Goal: Task Accomplishment & Management: Manage account settings

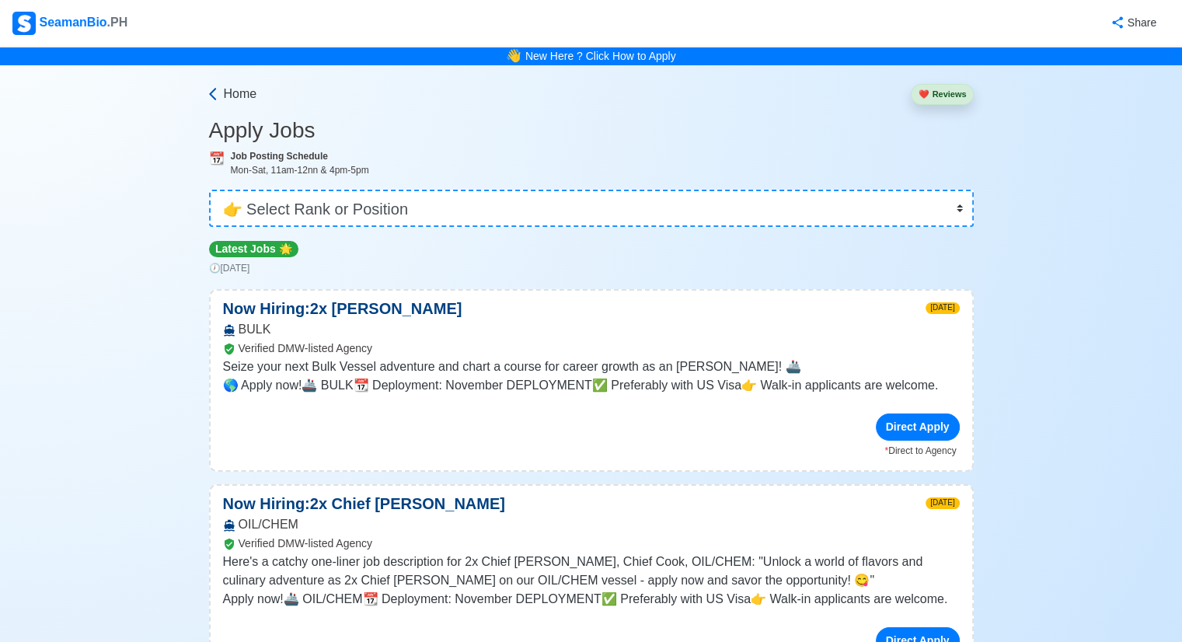
click at [229, 96] on span "Home" at bounding box center [240, 94] width 33 height 19
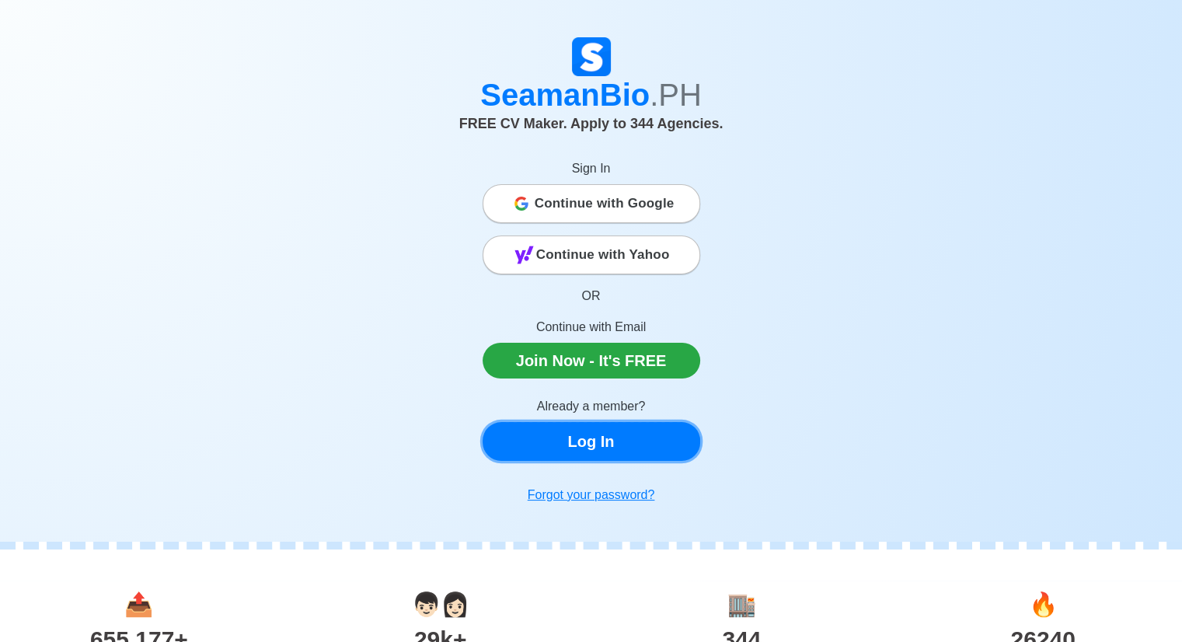
click at [578, 441] on link "Log In" at bounding box center [592, 441] width 218 height 39
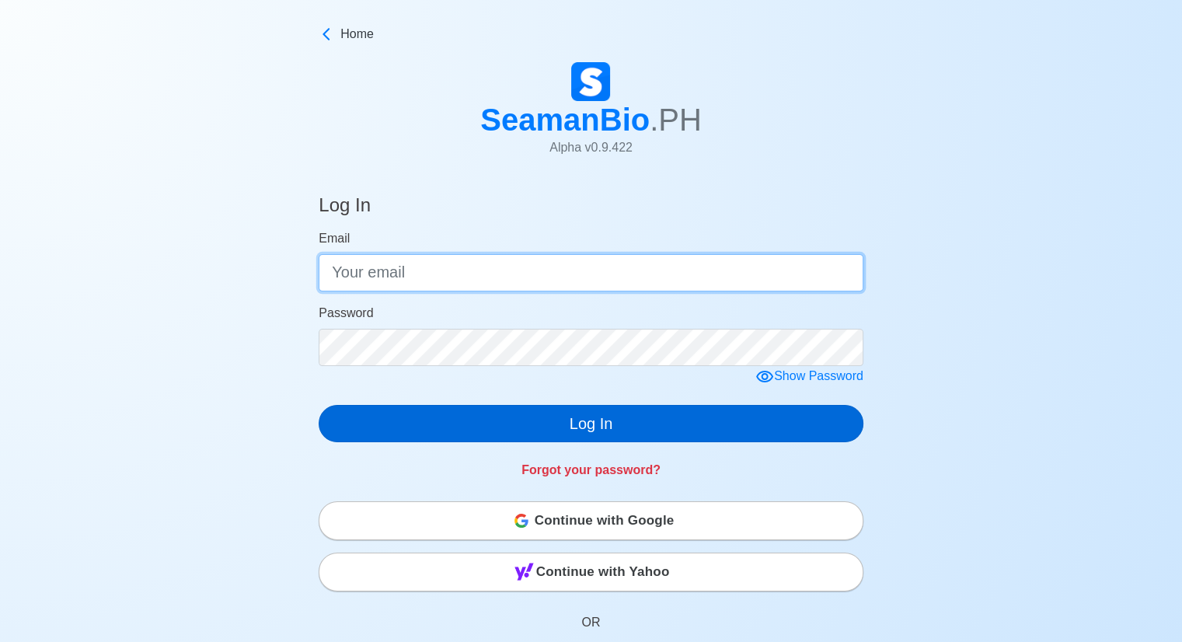
type input "[EMAIL_ADDRESS][DOMAIN_NAME]"
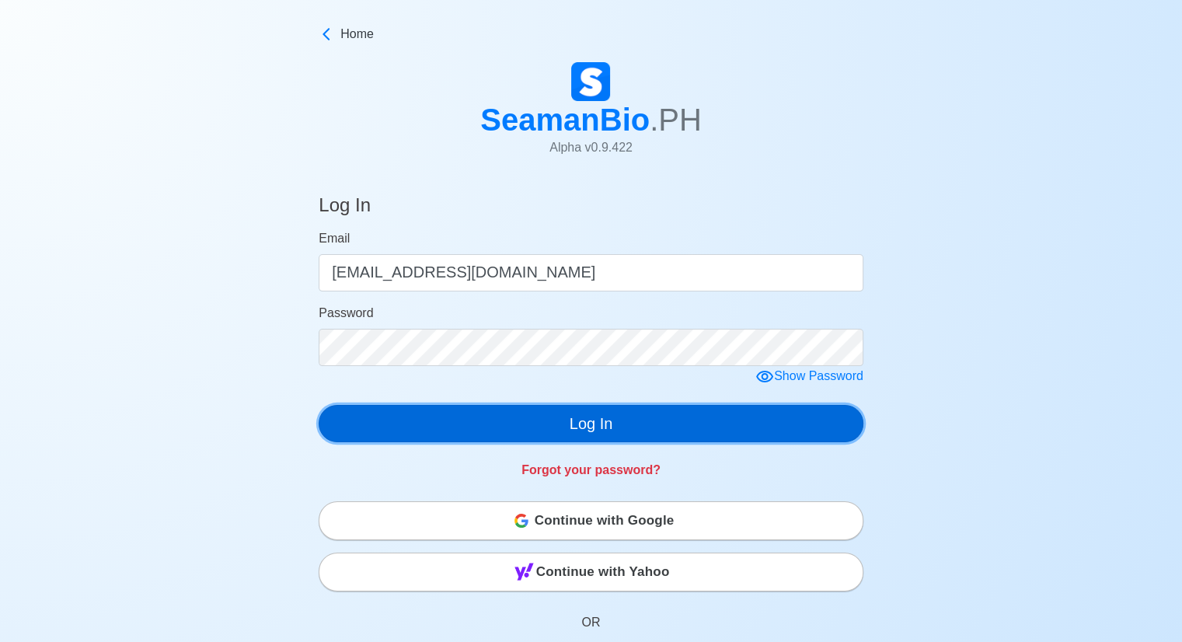
click at [607, 426] on button "Log In" at bounding box center [591, 423] width 545 height 37
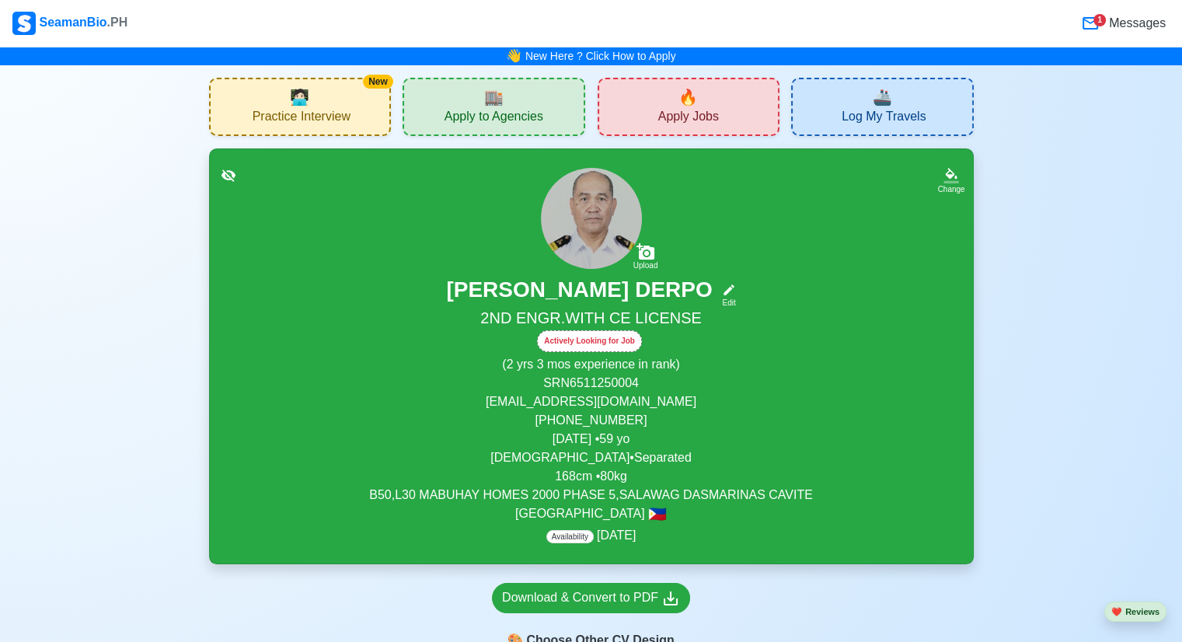
click at [697, 110] on span "Apply Jobs" at bounding box center [688, 118] width 61 height 19
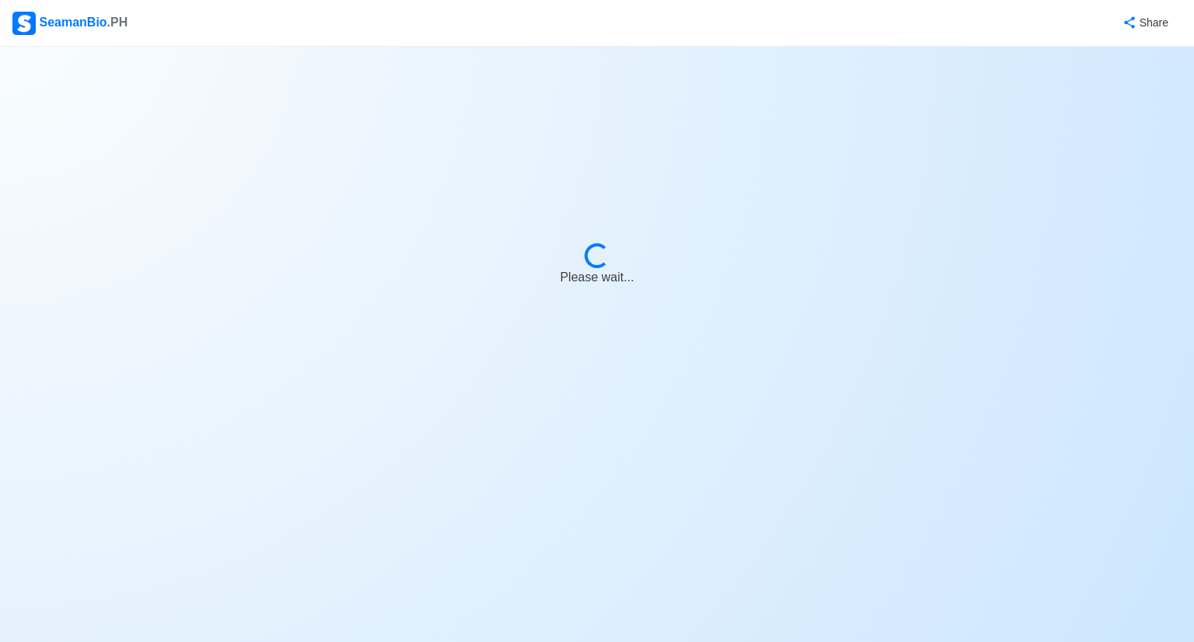
select select "2nd Engineer"
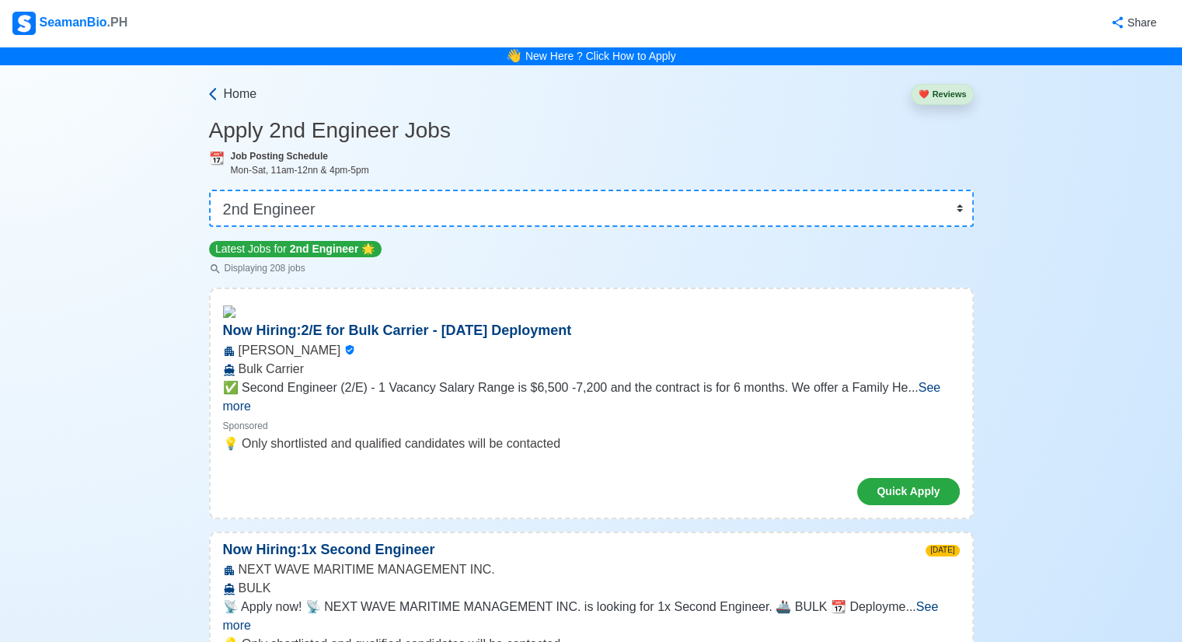
click at [224, 97] on span "Home" at bounding box center [240, 94] width 33 height 19
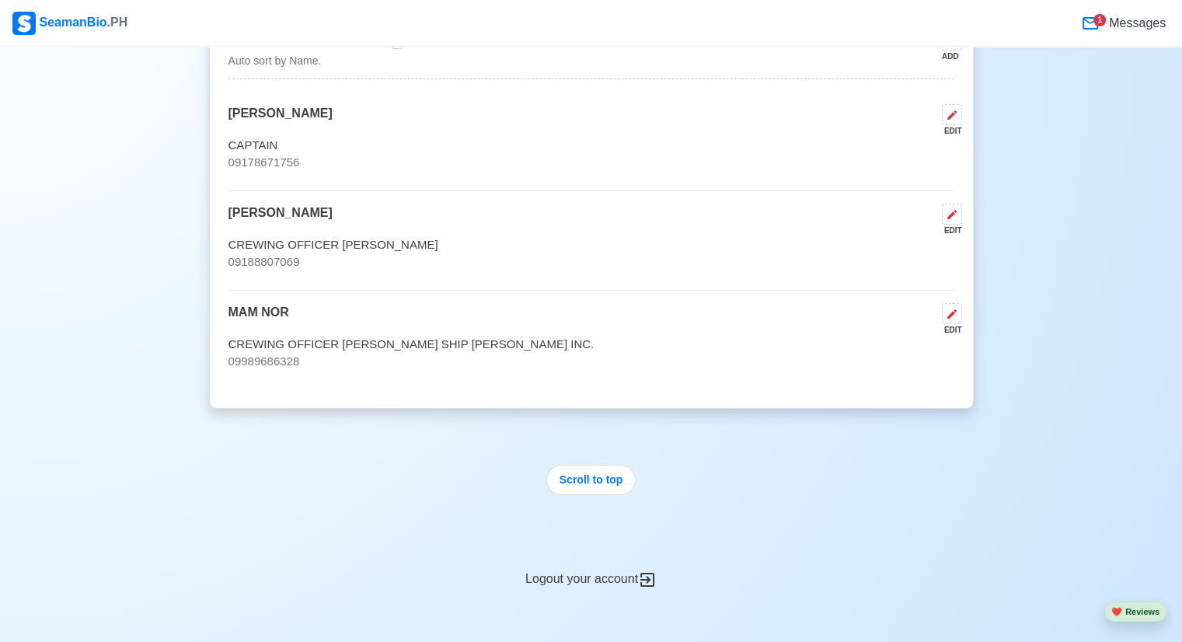
scroll to position [10496, 0]
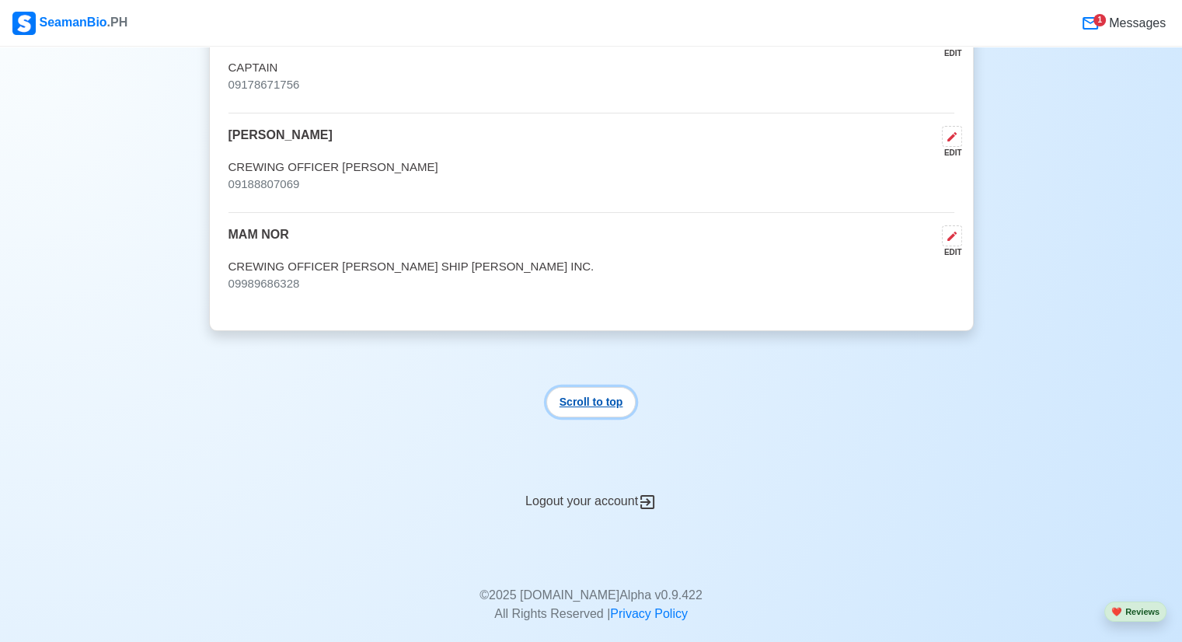
click at [605, 387] on button "Scroll to top" at bounding box center [591, 402] width 90 height 30
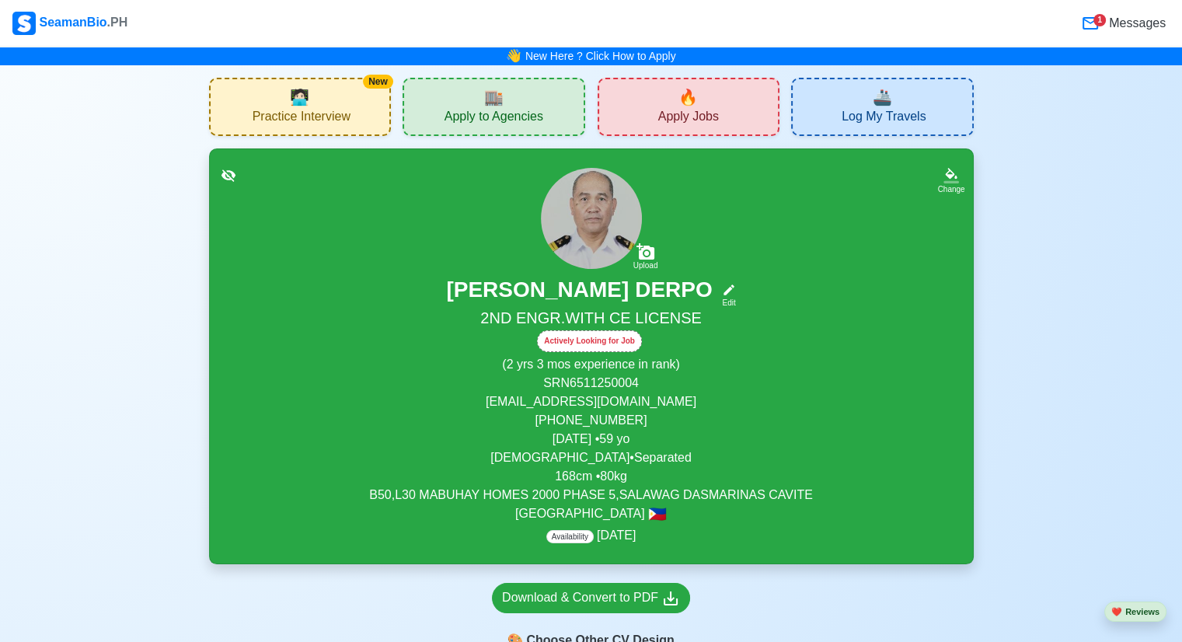
scroll to position [155, 0]
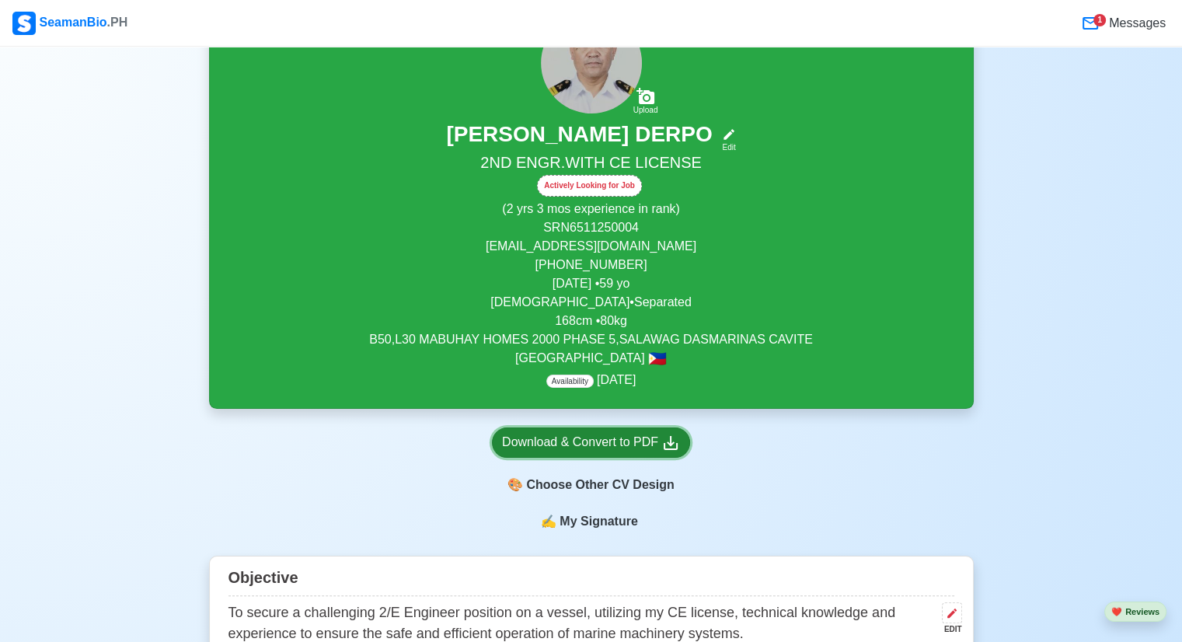
click at [603, 440] on div "Download & Convert to PDF" at bounding box center [591, 442] width 178 height 19
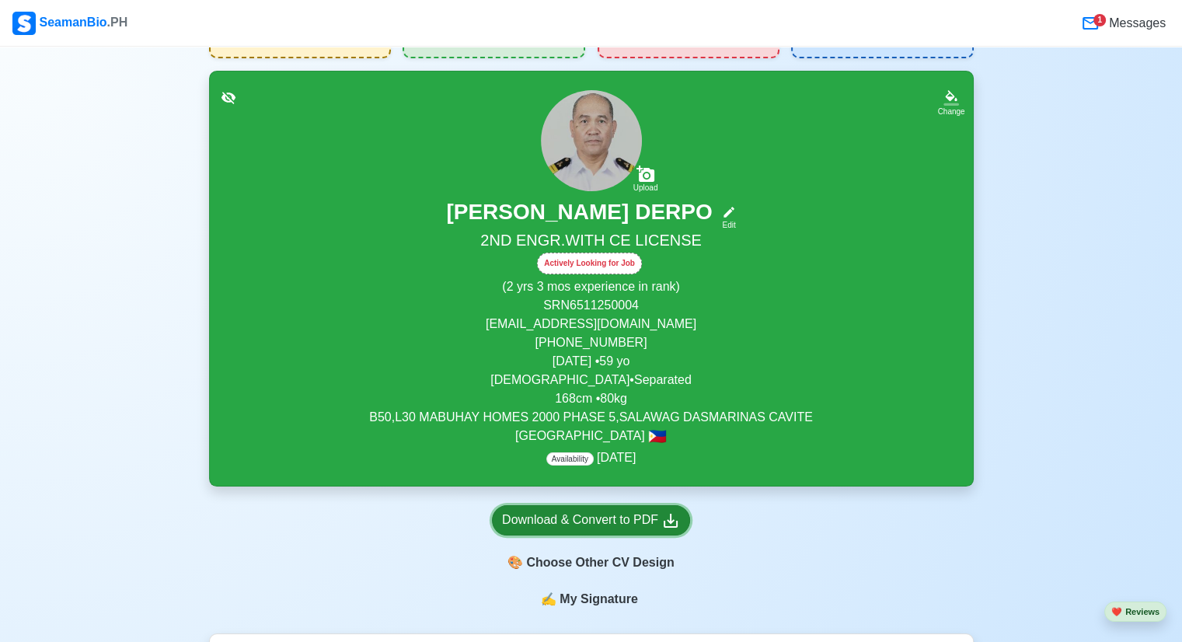
scroll to position [0, 0]
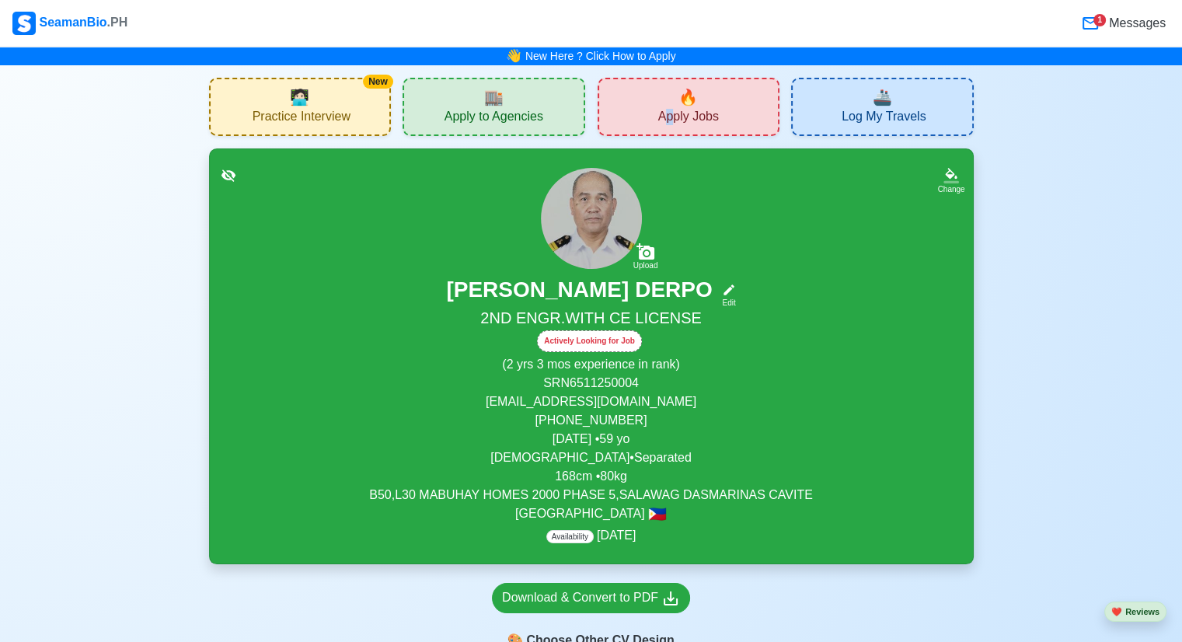
click at [672, 112] on span "Apply Jobs" at bounding box center [688, 118] width 61 height 19
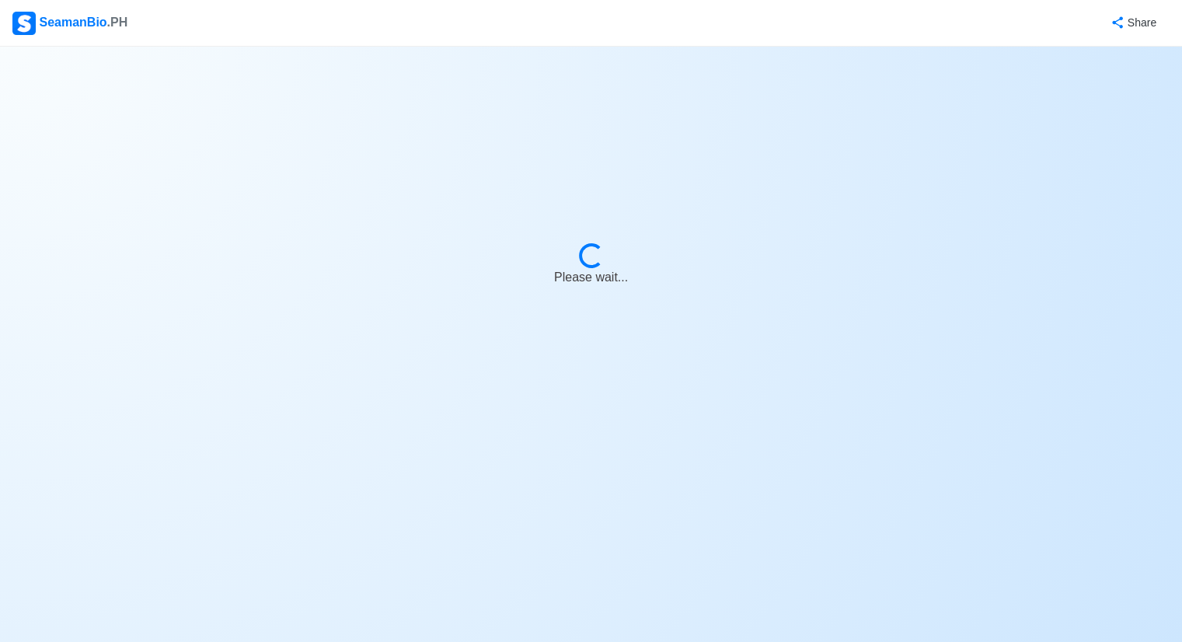
select select "2nd Engineer"
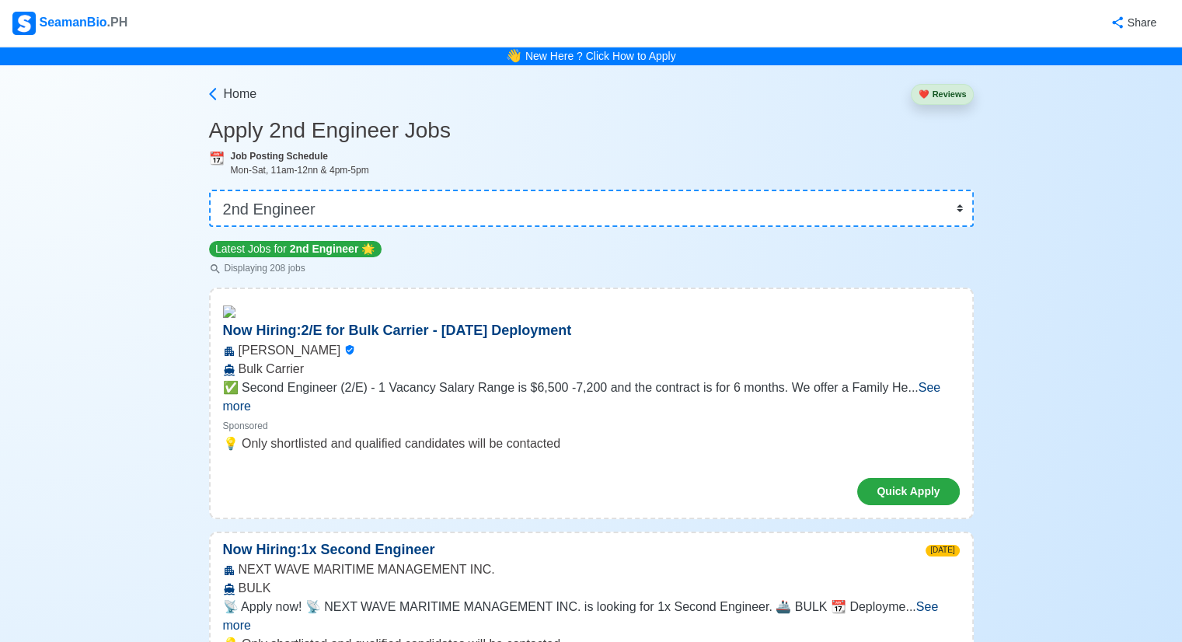
click at [358, 174] on div "Mon-Sat, 11am-12nn & 4pm-5pm" at bounding box center [602, 170] width 743 height 14
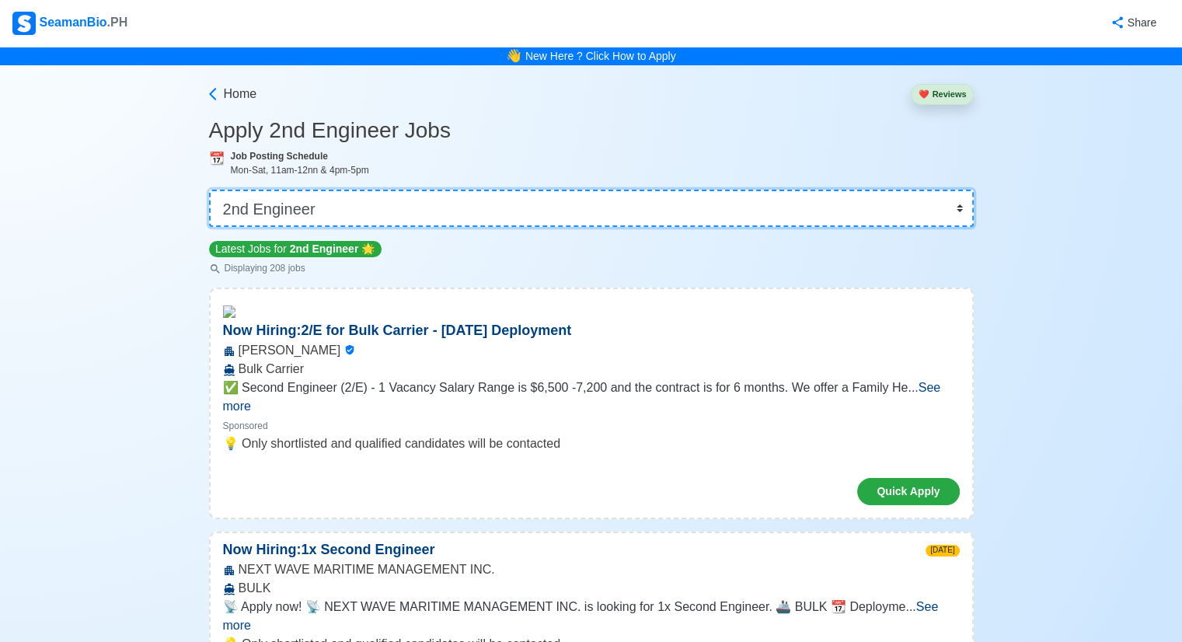
click at [959, 204] on select "👉 Select Rank or Position Master Chief Officer 2nd Officer 3rd Officer Junior O…" at bounding box center [591, 208] width 765 height 37
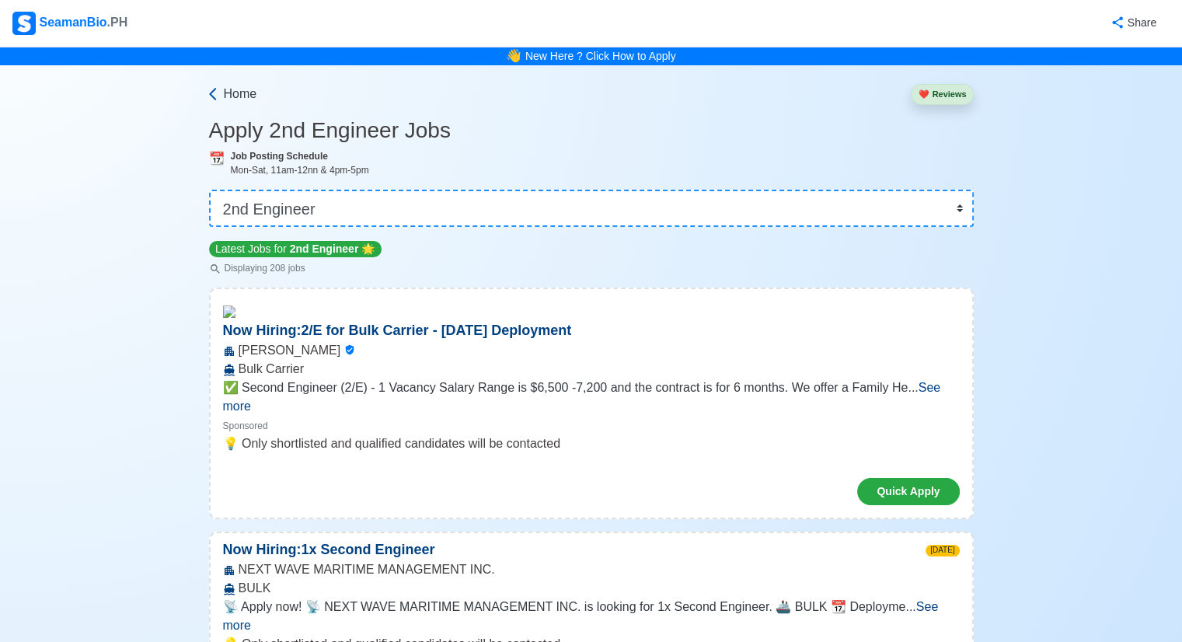
click at [239, 94] on span "Home" at bounding box center [240, 94] width 33 height 19
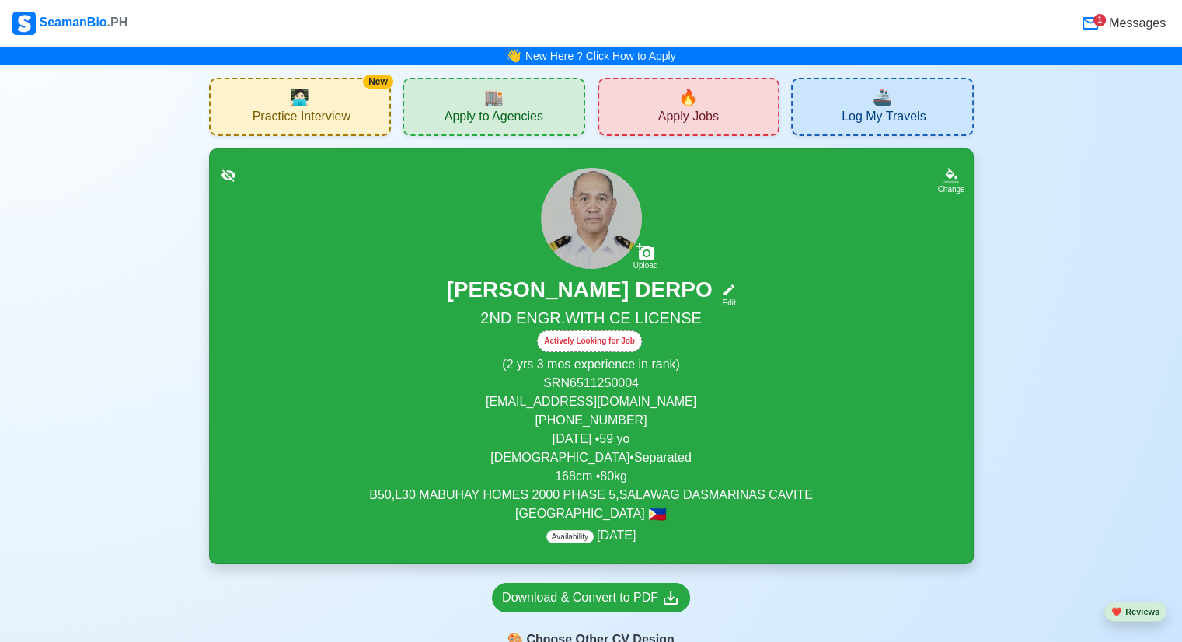
click at [659, 101] on div "🔥 Apply Jobs" at bounding box center [689, 107] width 183 height 58
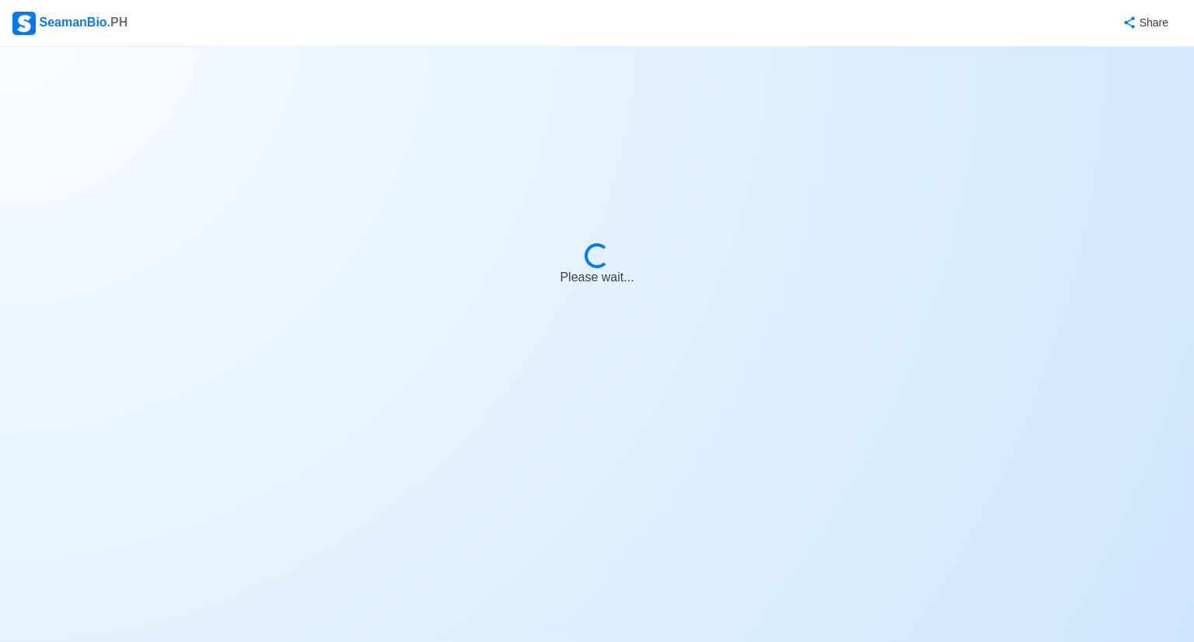
select select "2nd Engineer"
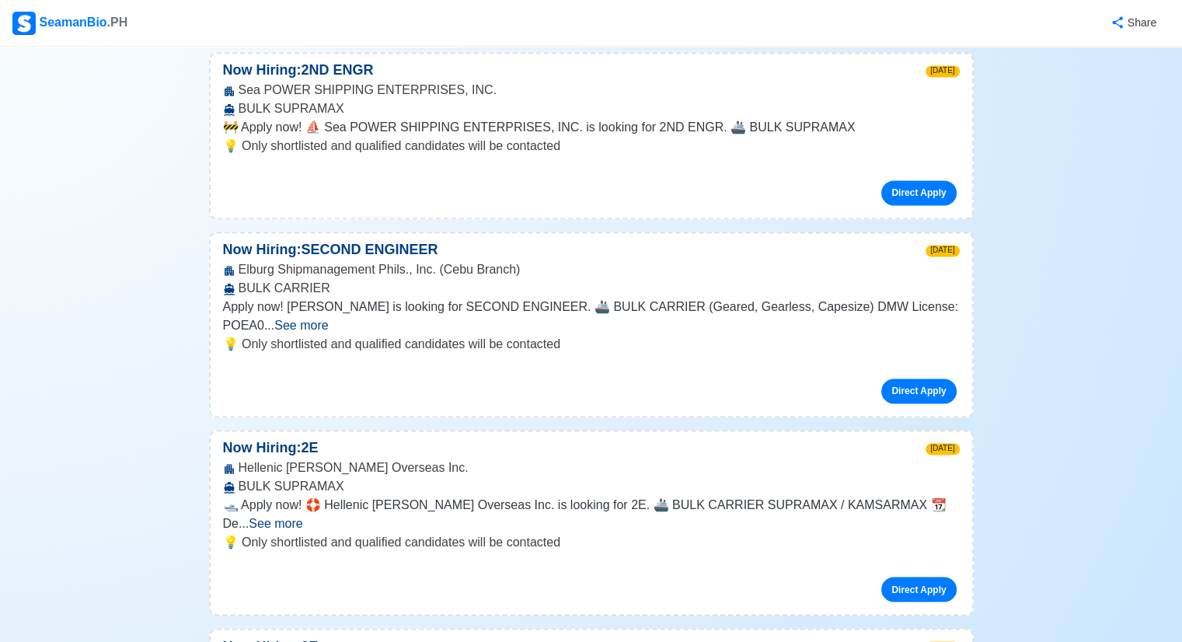
scroll to position [2410, 0]
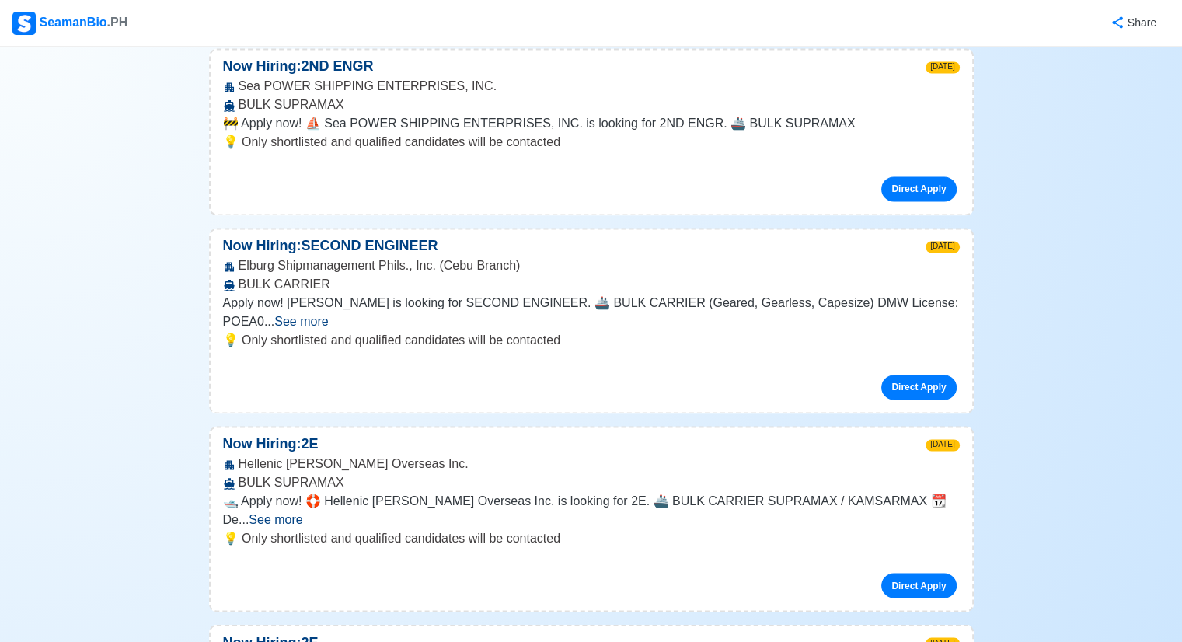
click at [302, 513] on span "See more" at bounding box center [276, 519] width 54 height 13
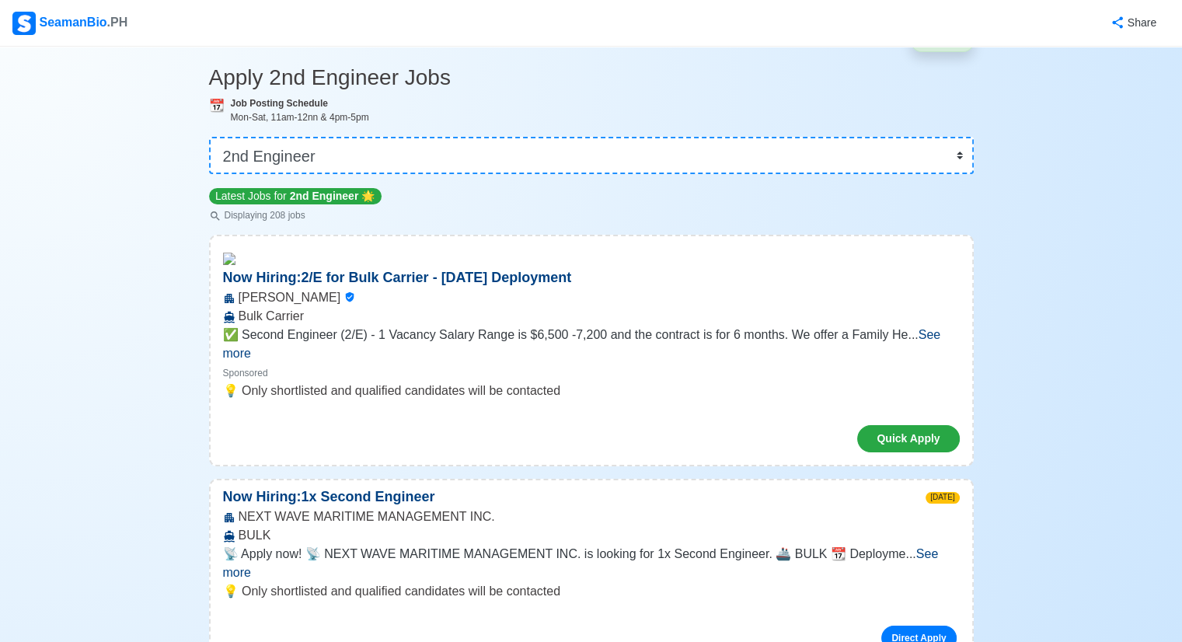
scroll to position [0, 0]
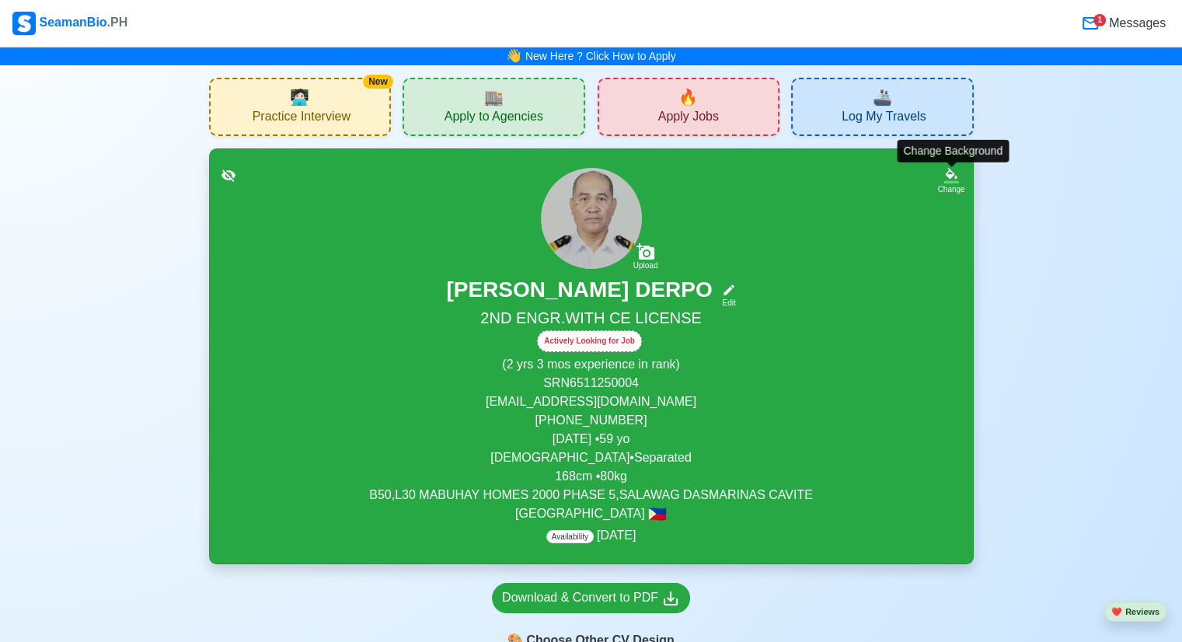
click at [958, 175] on icon at bounding box center [952, 173] width 12 height 11
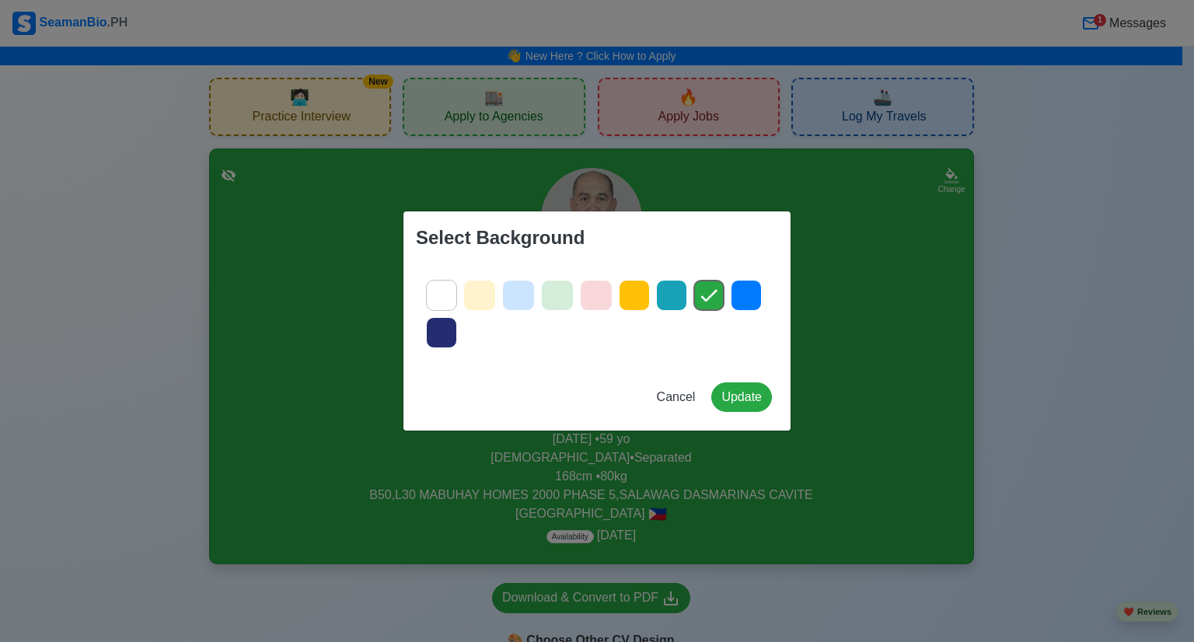
click at [634, 309] on div at bounding box center [634, 295] width 31 height 31
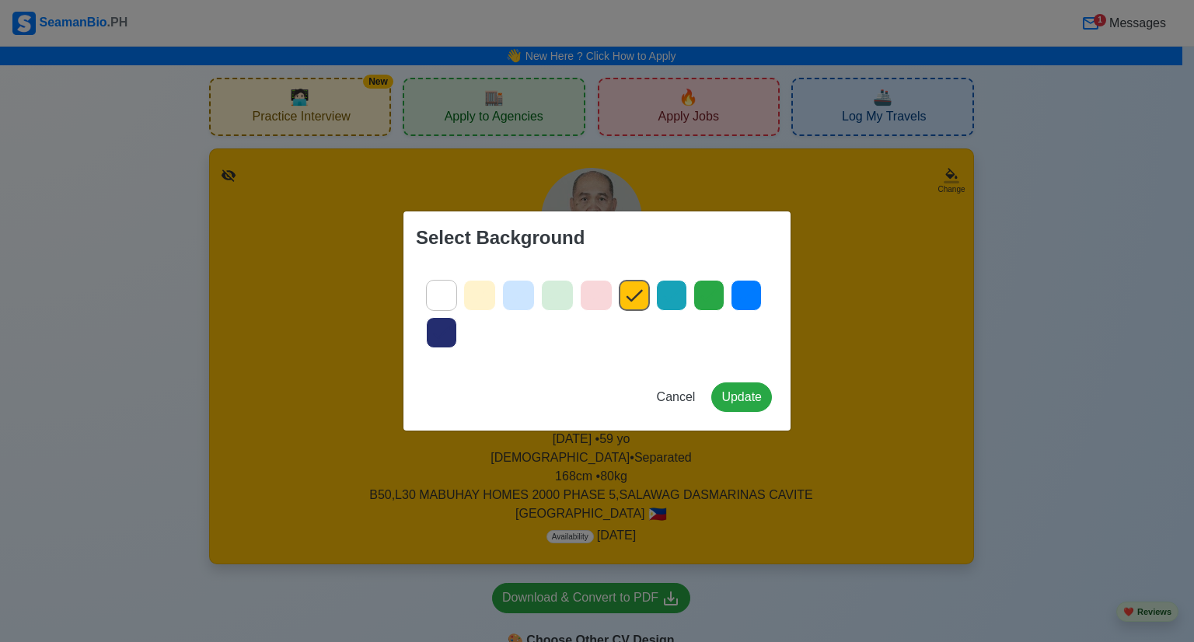
click at [671, 301] on icon at bounding box center [671, 295] width 23 height 23
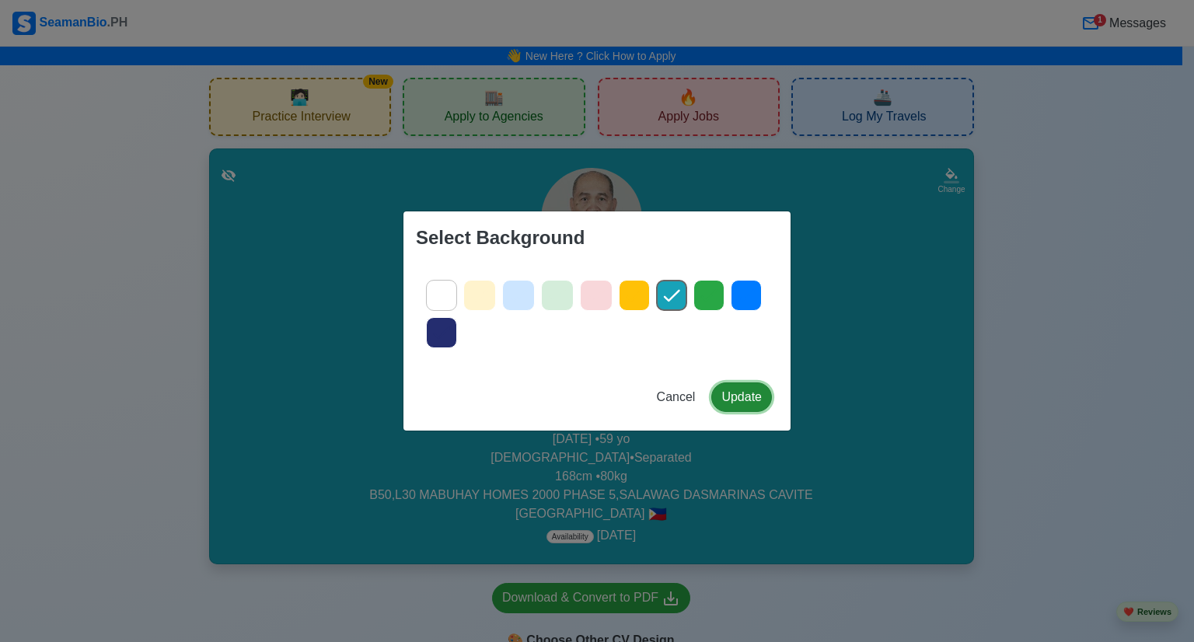
click at [763, 403] on button "Update" at bounding box center [741, 397] width 61 height 30
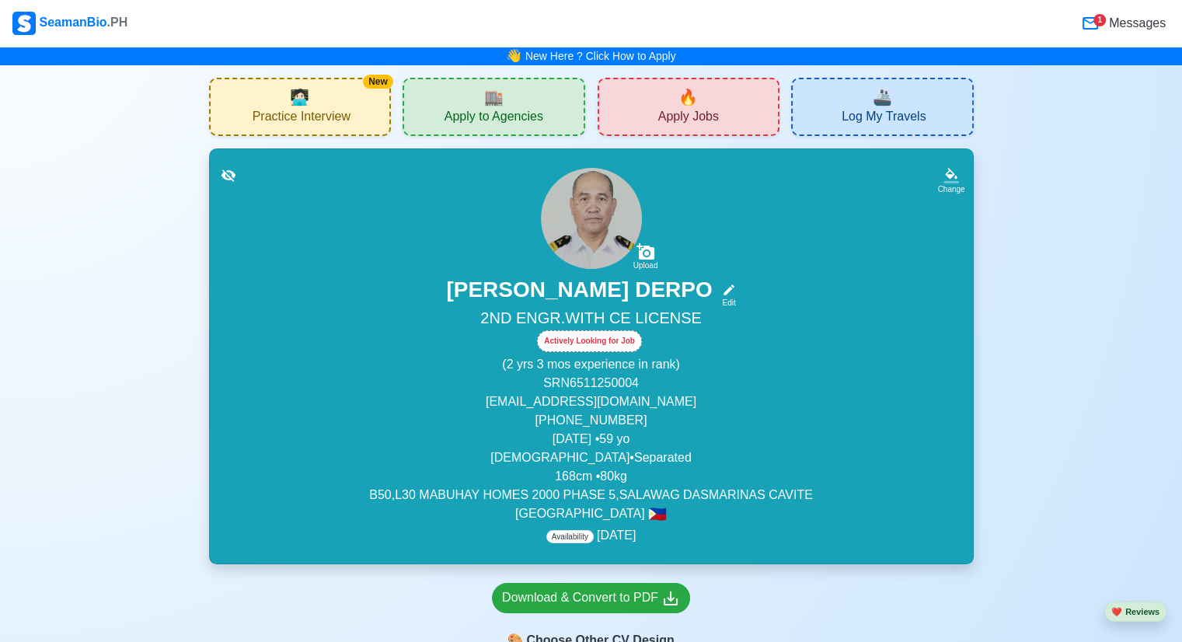
click at [1097, 19] on div "1" at bounding box center [1100, 20] width 12 height 12
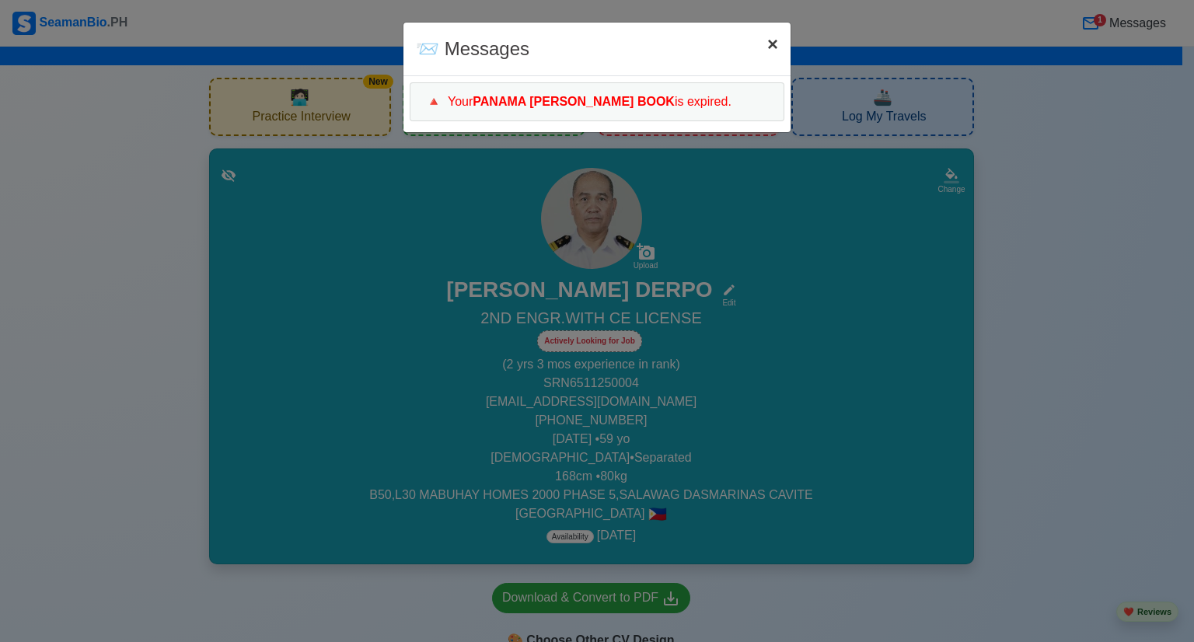
click at [774, 41] on span "×" at bounding box center [772, 43] width 11 height 21
click at [770, 44] on span "×" at bounding box center [772, 43] width 11 height 21
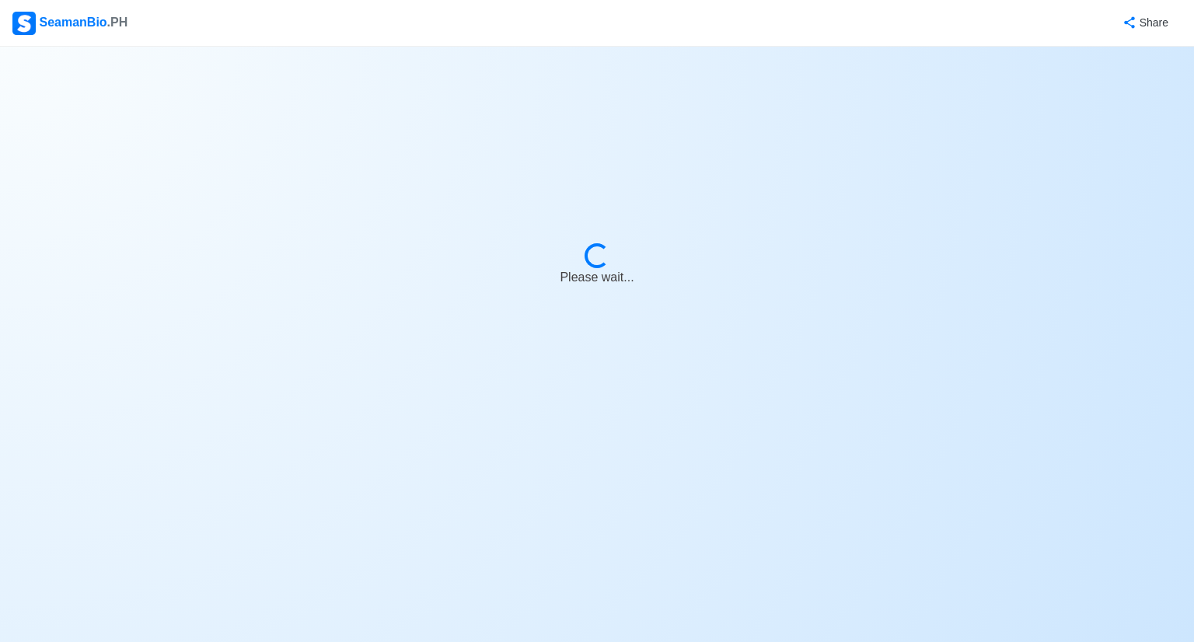
select select "2nd Engineer"
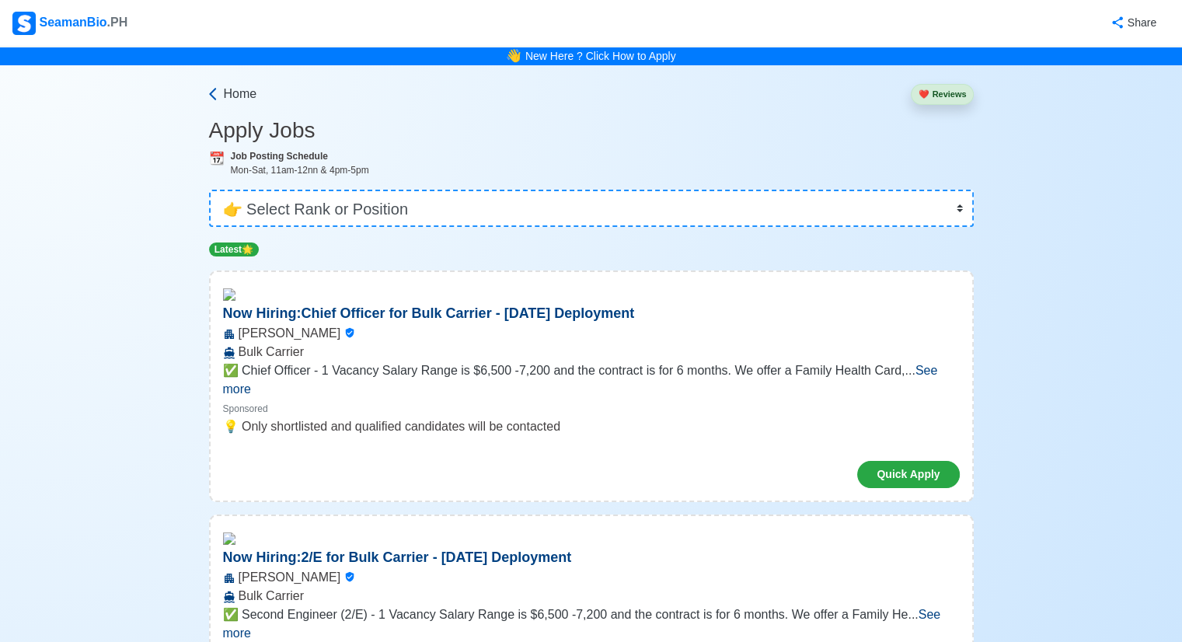
click at [227, 94] on span "Home" at bounding box center [240, 94] width 33 height 19
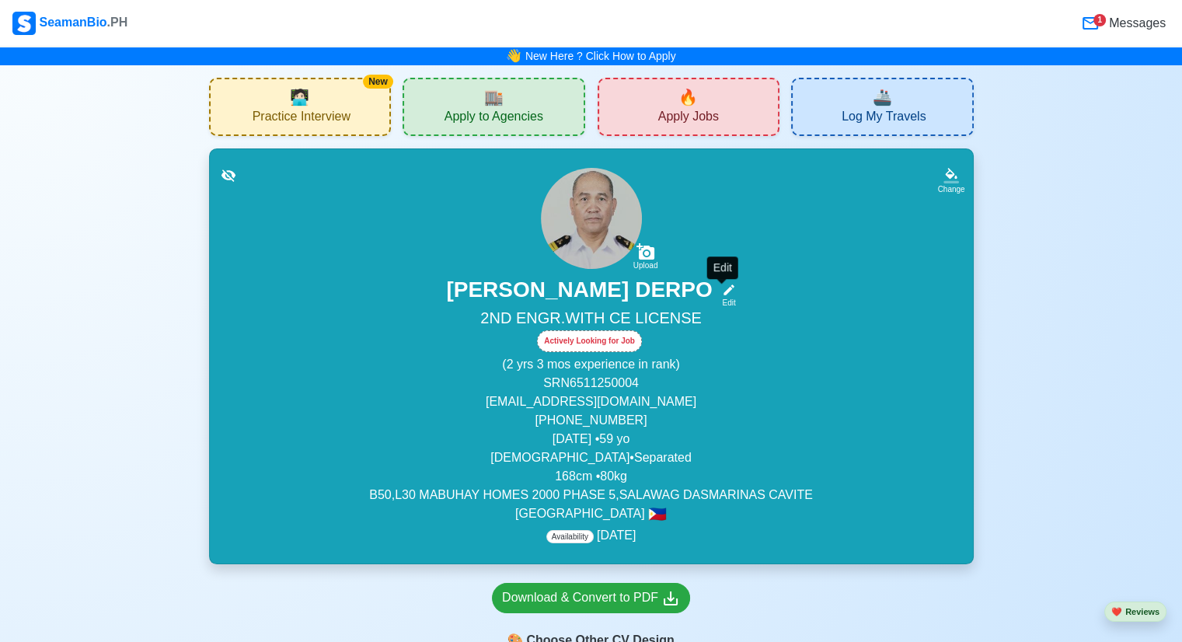
click at [723, 298] on div "Edit" at bounding box center [726, 303] width 20 height 12
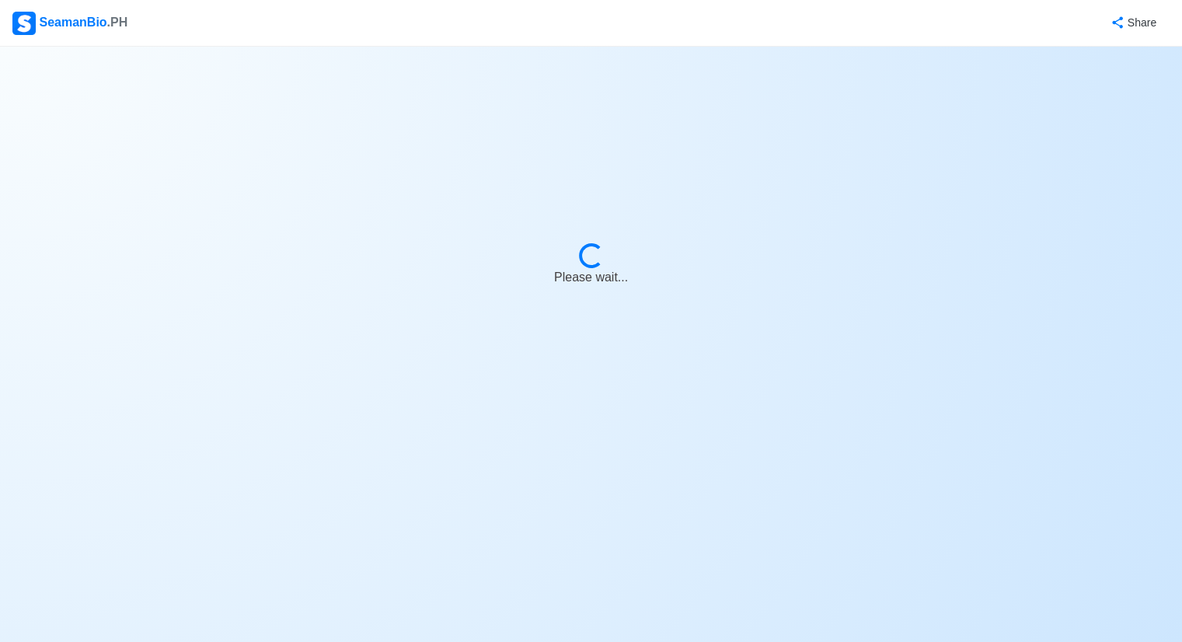
select select "Actively Looking for Job"
select select "Visible for Hiring"
select select "Separated"
select select "[DEMOGRAPHIC_DATA]"
select select "PH"
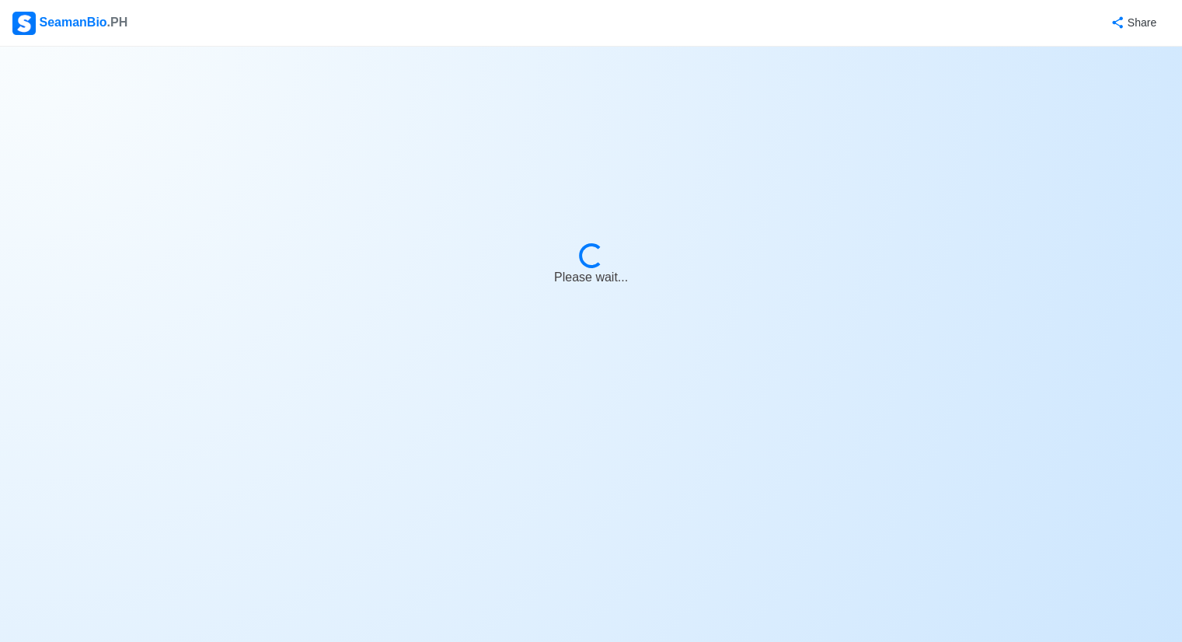
select select "2"
select select "3"
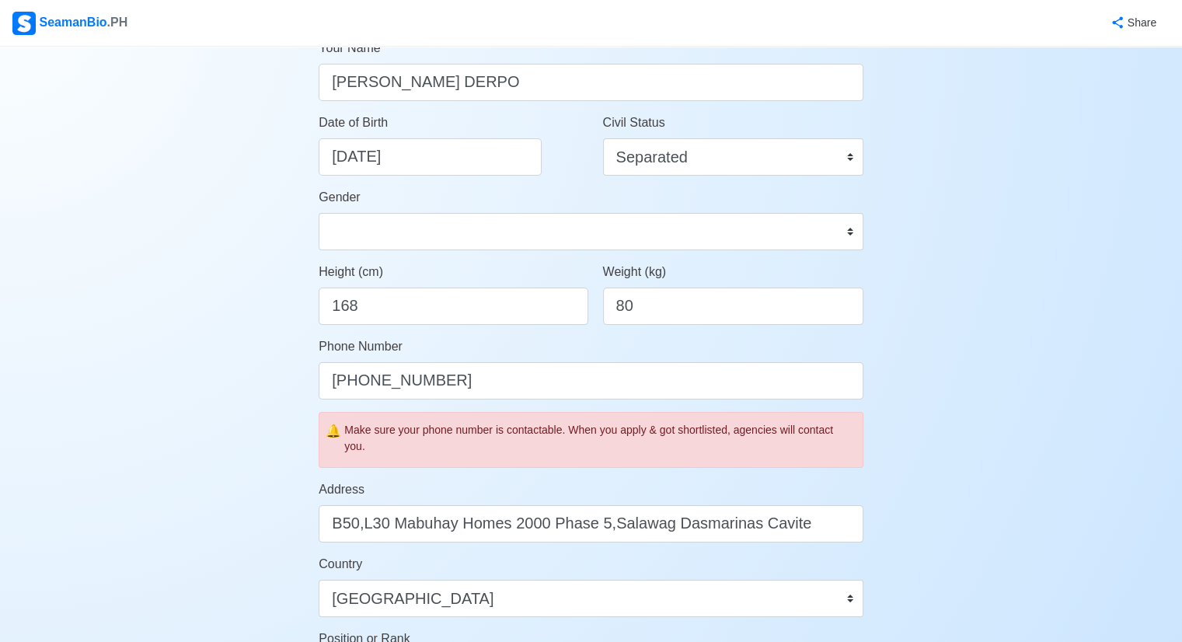
scroll to position [233, 0]
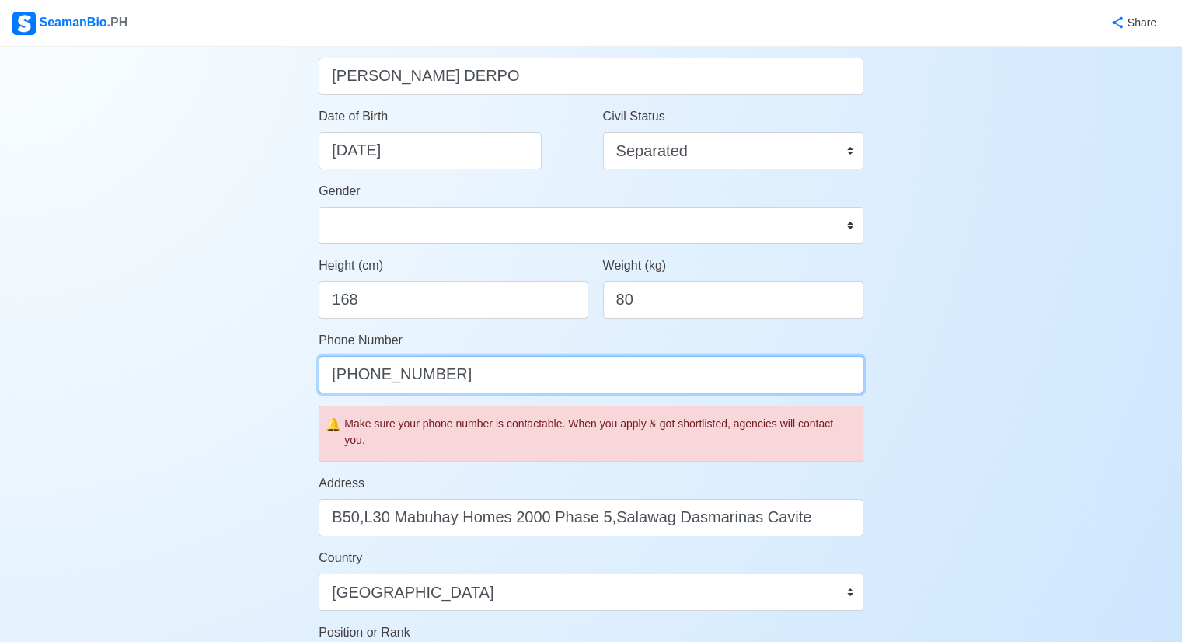
click at [473, 378] on input "[PHONE_NUMBER]" at bounding box center [591, 374] width 545 height 37
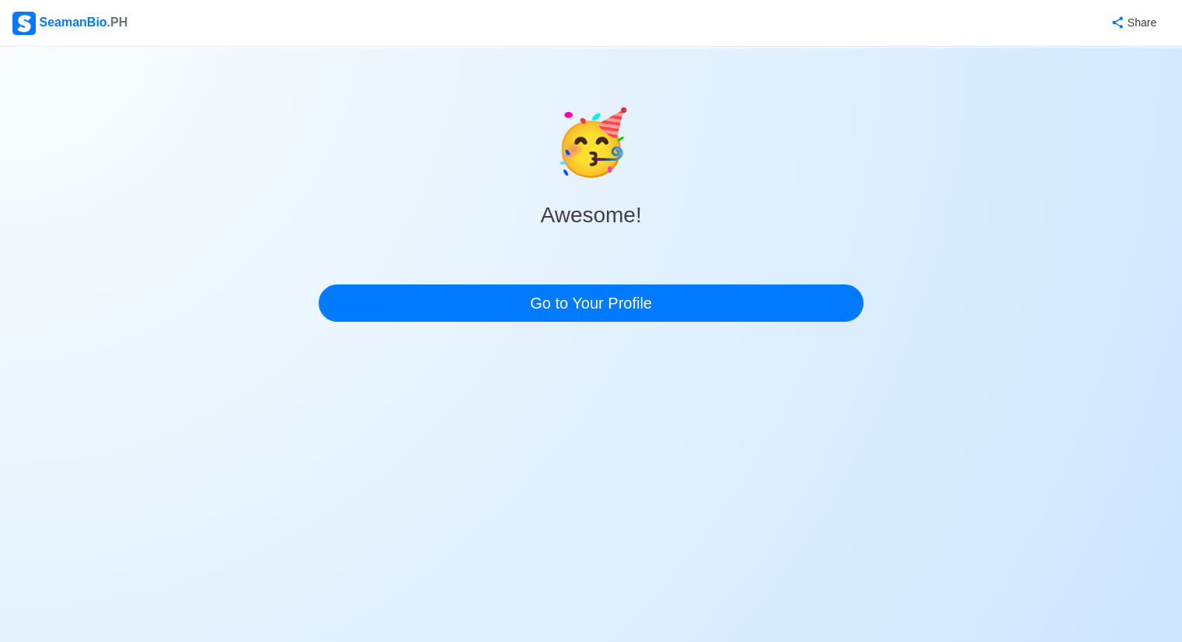
scroll to position [0, 0]
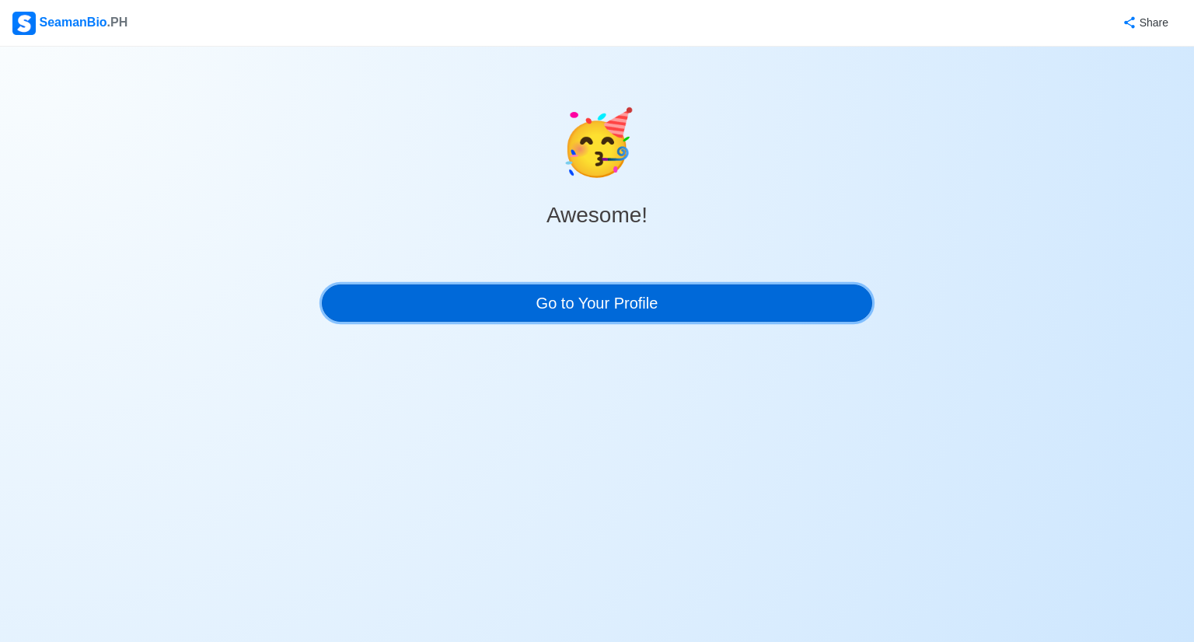
click at [569, 297] on link "Go to Your Profile" at bounding box center [597, 303] width 550 height 37
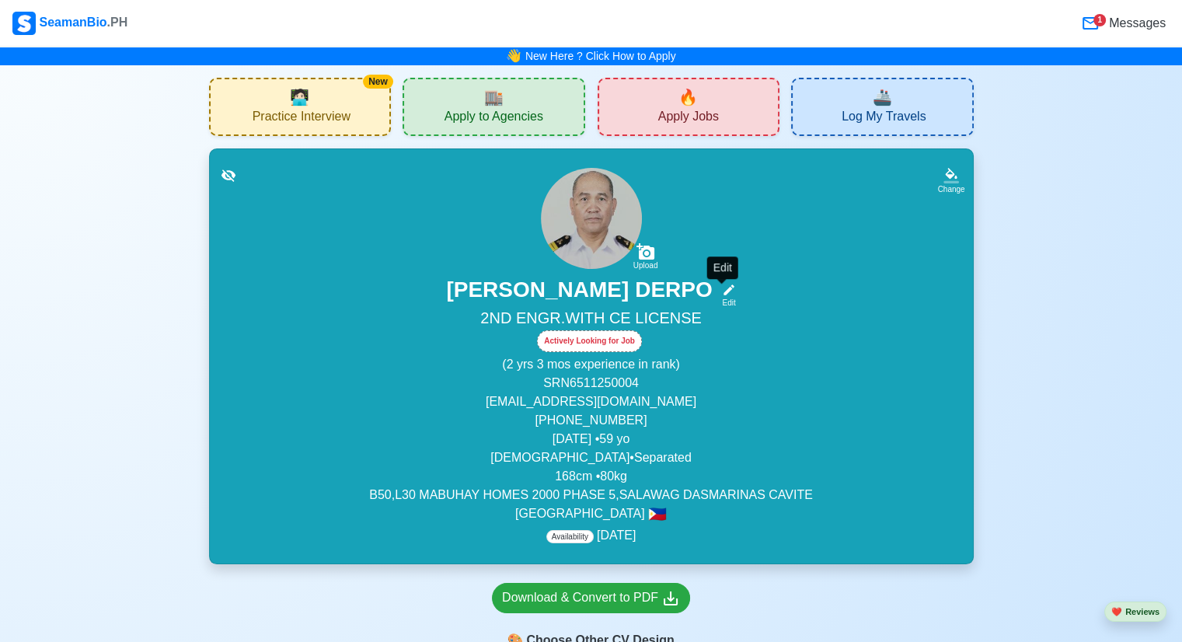
click at [725, 290] on icon at bounding box center [729, 290] width 11 height 11
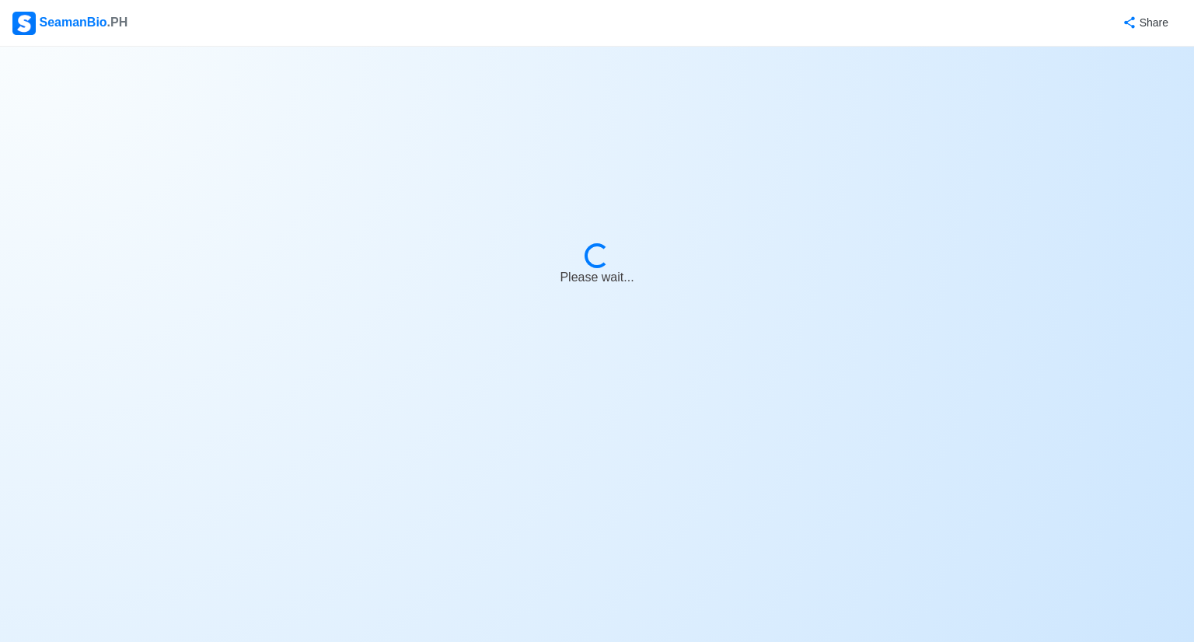
select select "Actively Looking for Job"
select select "Visible for Hiring"
select select "Separated"
select select "[DEMOGRAPHIC_DATA]"
select select "PH"
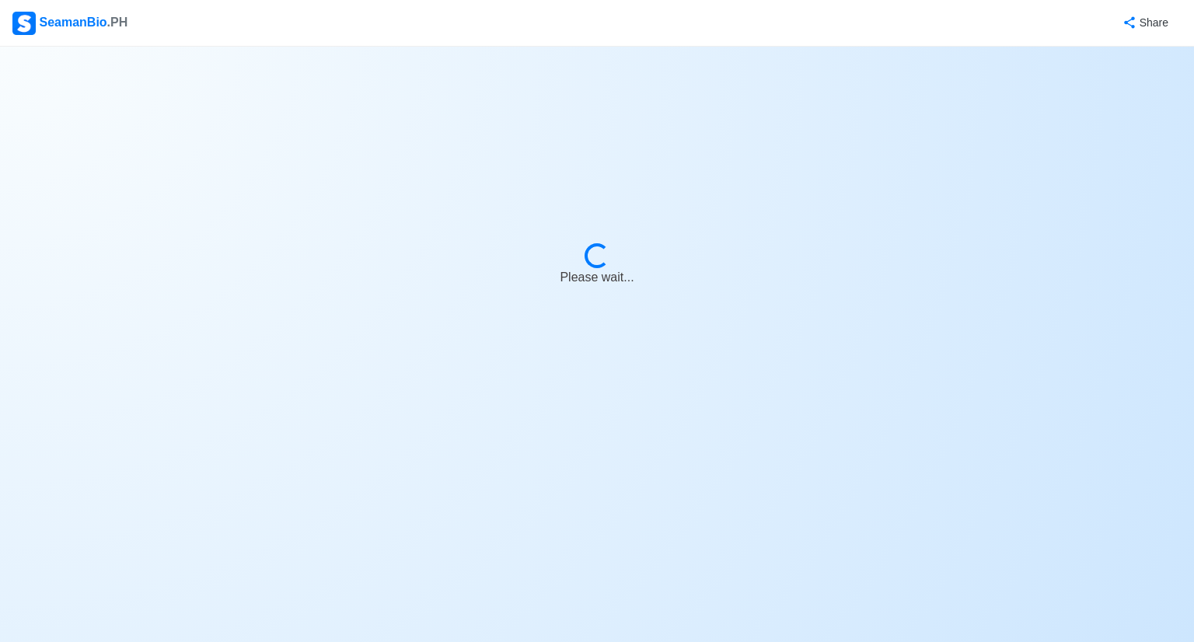
select select "2"
select select "3"
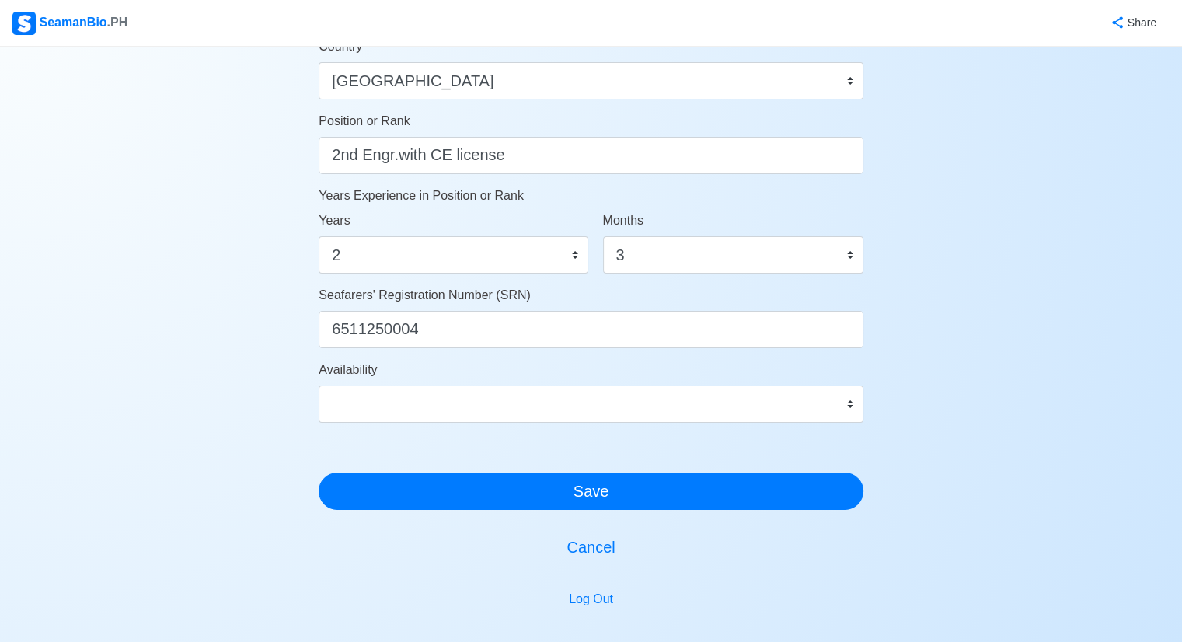
scroll to position [777, 0]
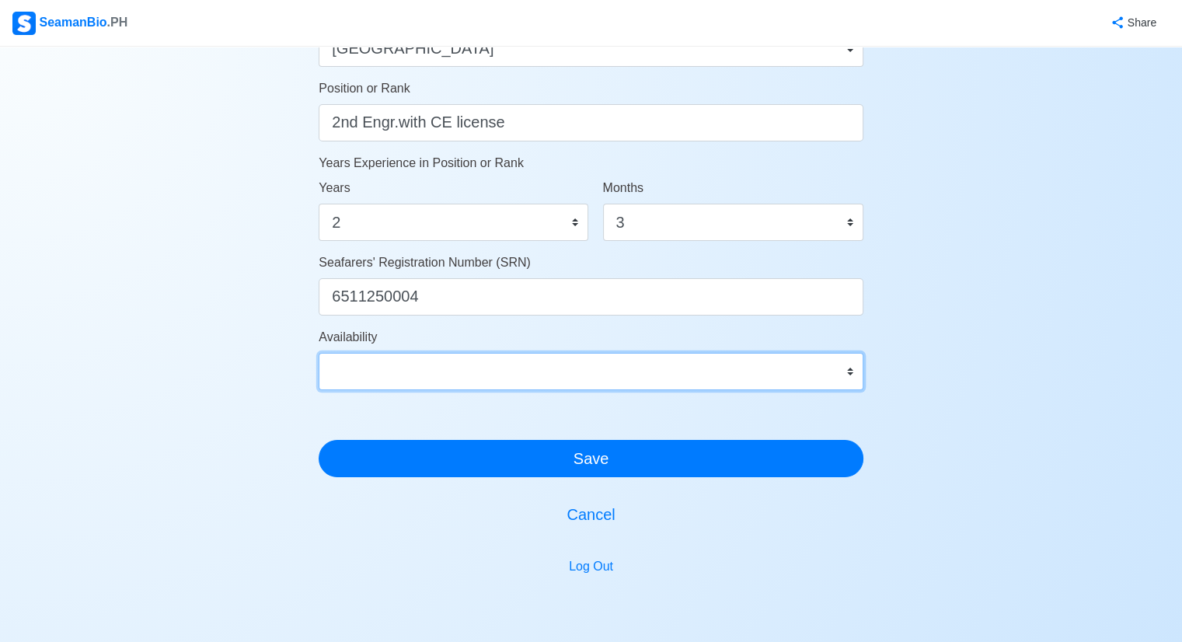
click at [850, 367] on select "Immediate [DATE] [DATE] [DATE] [DATE] [DATE] [DATE] [DATE] [DATE] [DATE]" at bounding box center [591, 371] width 545 height 37
select select "4102416000000"
click at [319, 353] on select "Immediate [DATE] [DATE] [DATE] [DATE] [DATE] [DATE] [DATE] [DATE] [DATE]" at bounding box center [591, 371] width 545 height 37
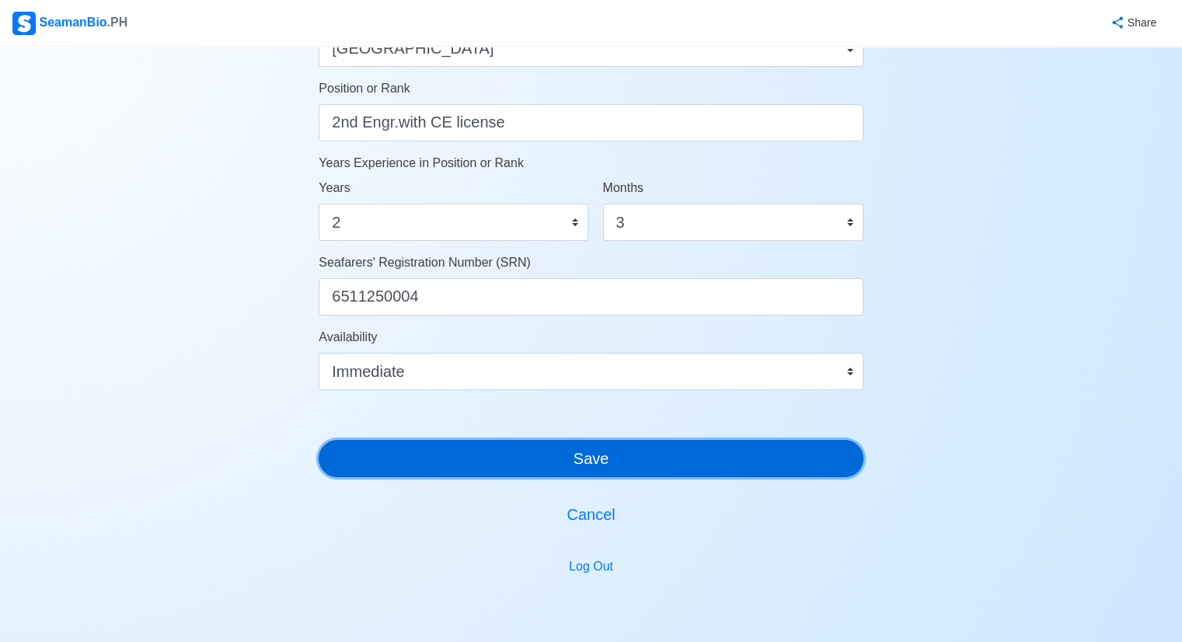
click at [641, 456] on button "Save" at bounding box center [591, 458] width 545 height 37
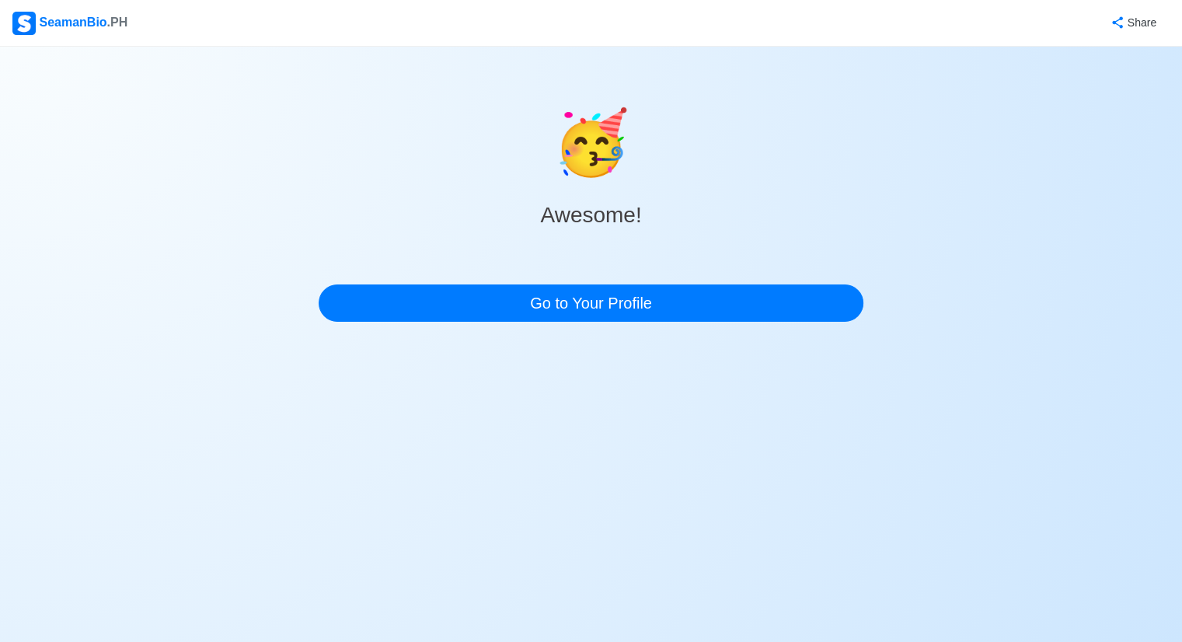
scroll to position [0, 0]
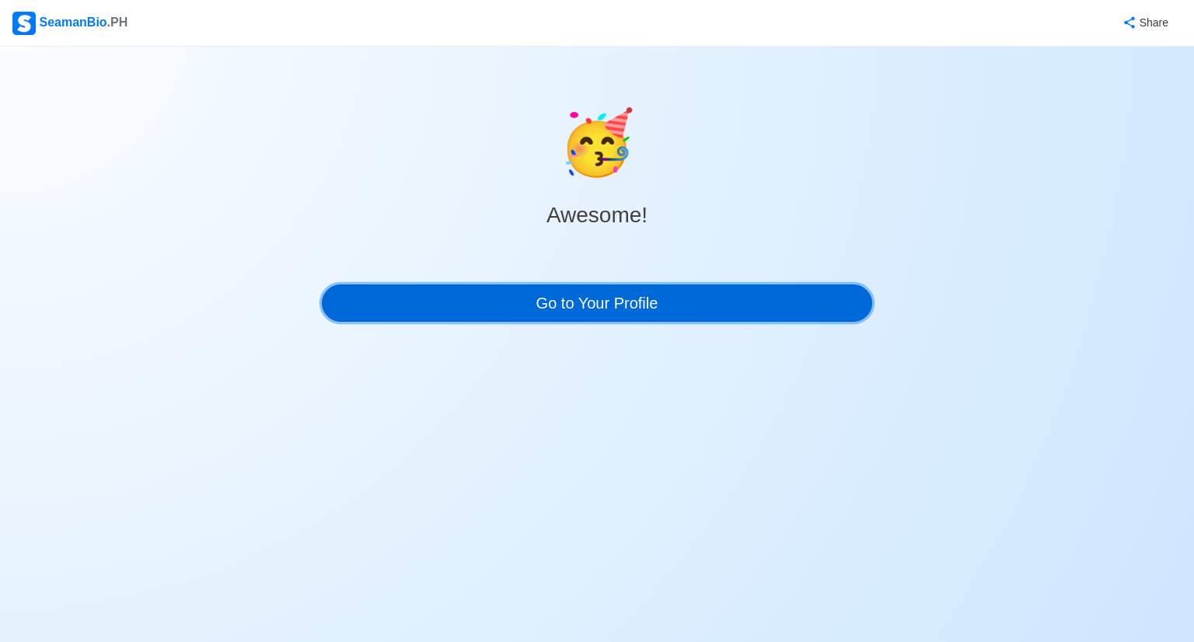
click at [634, 305] on link "Go to Your Profile" at bounding box center [597, 303] width 550 height 37
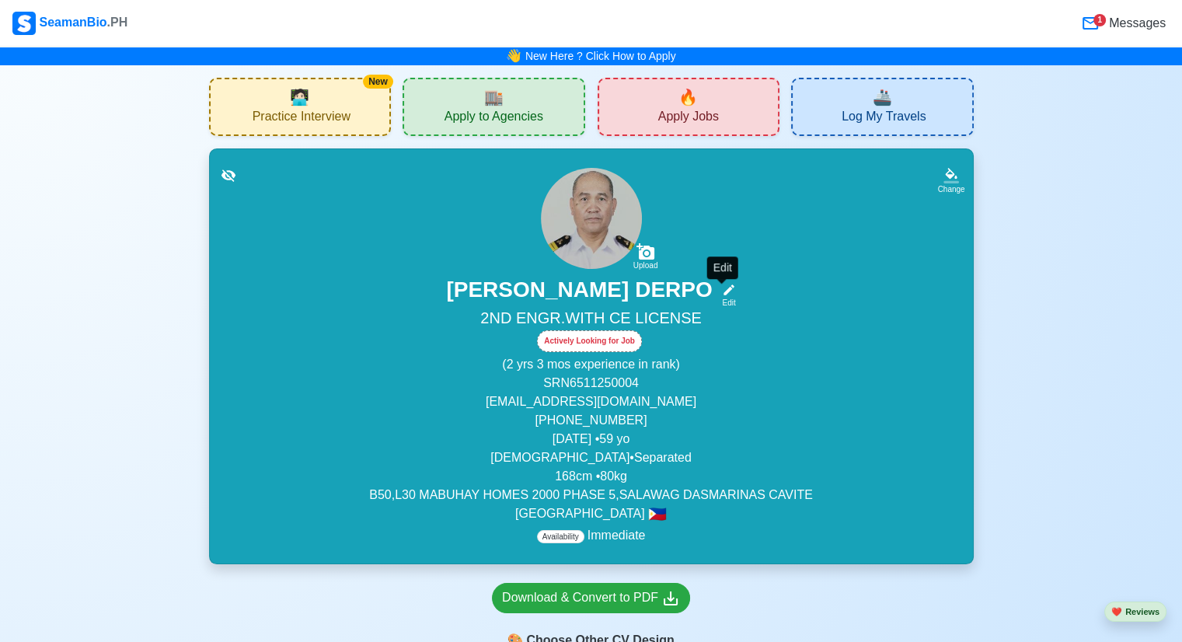
click at [727, 297] on div "Edit" at bounding box center [726, 303] width 20 height 12
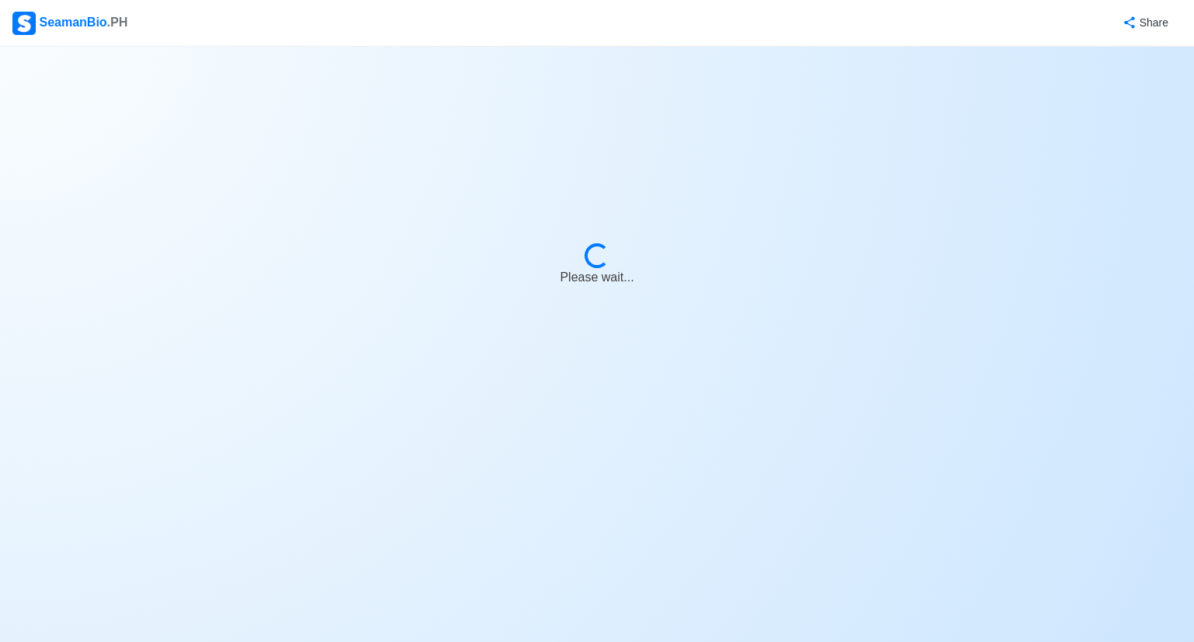
select select "Actively Looking for Job"
select select "Visible for Hiring"
select select "Separated"
select select "[DEMOGRAPHIC_DATA]"
select select "PH"
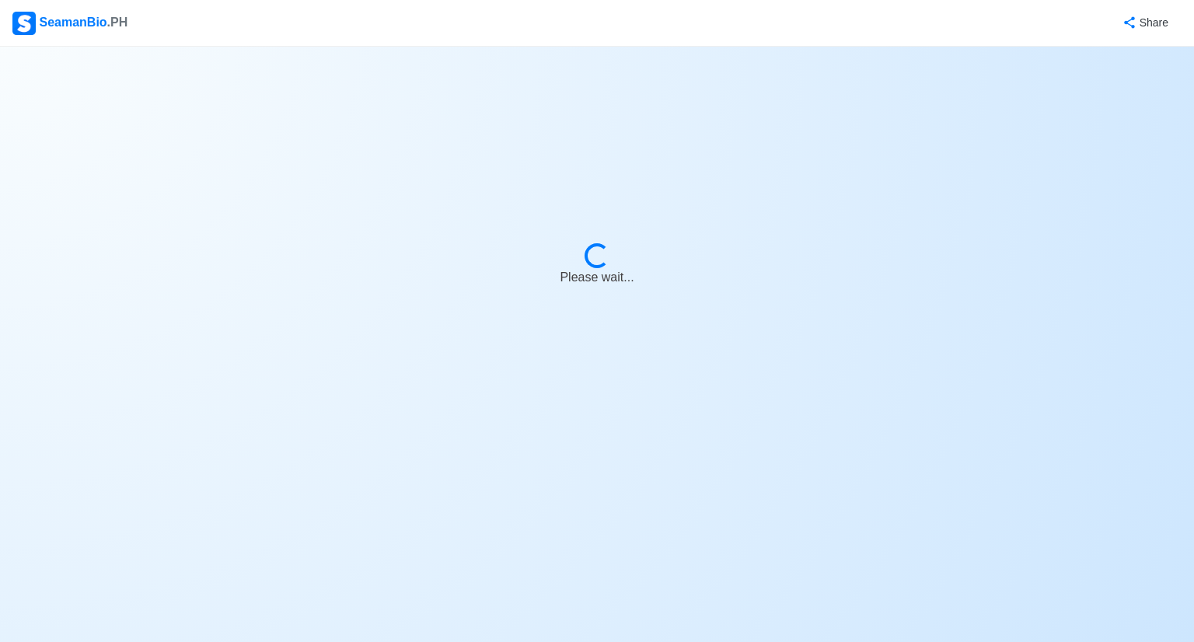
select select "2"
select select "3"
select select "4102416000000"
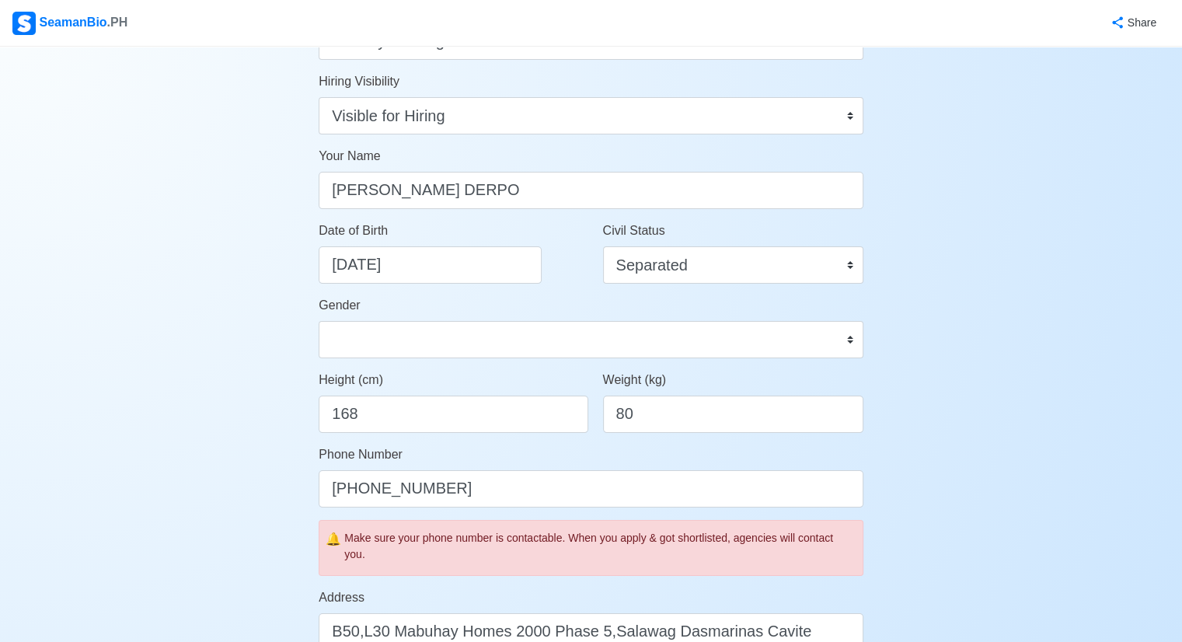
scroll to position [155, 0]
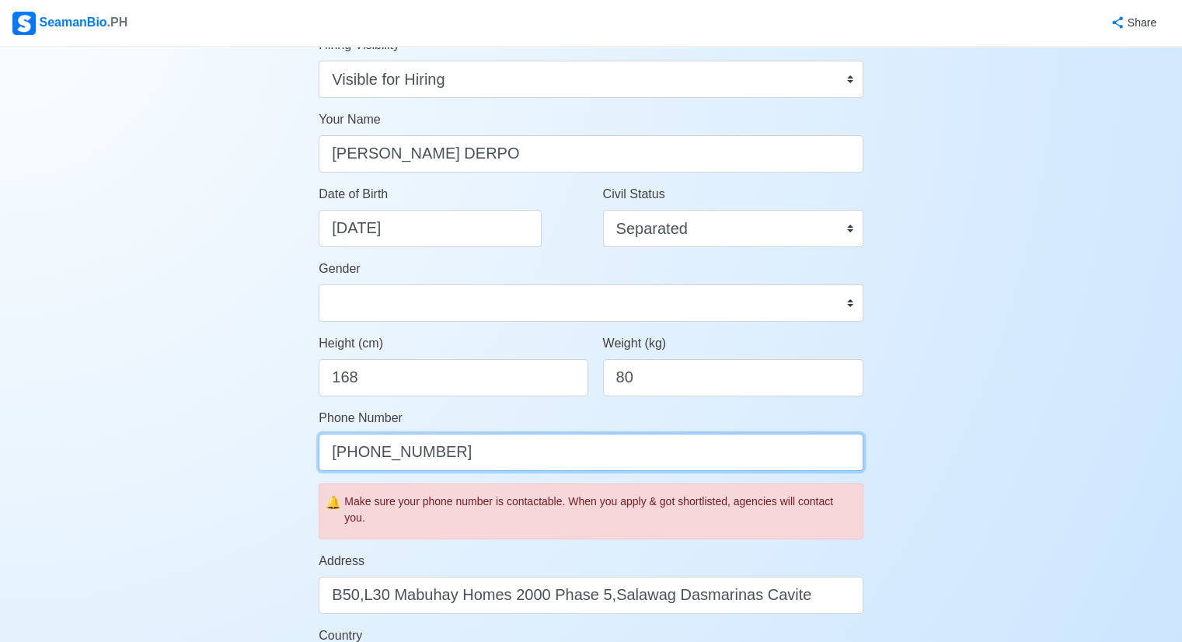
click at [455, 446] on input "[PHONE_NUMBER]" at bounding box center [591, 452] width 545 height 37
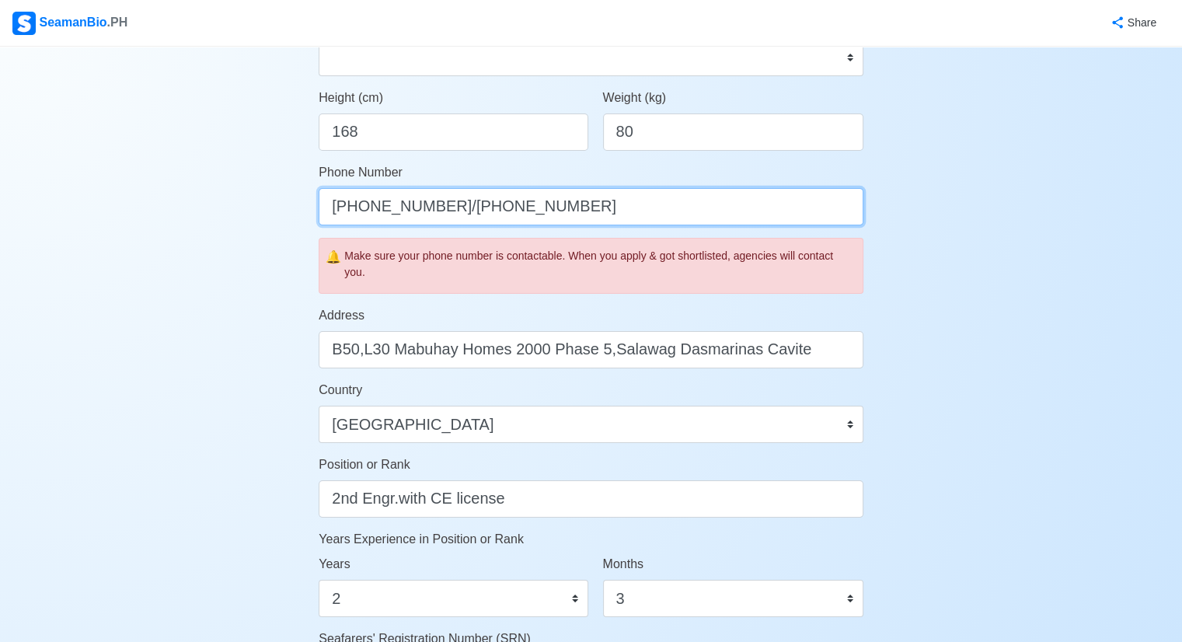
scroll to position [622, 0]
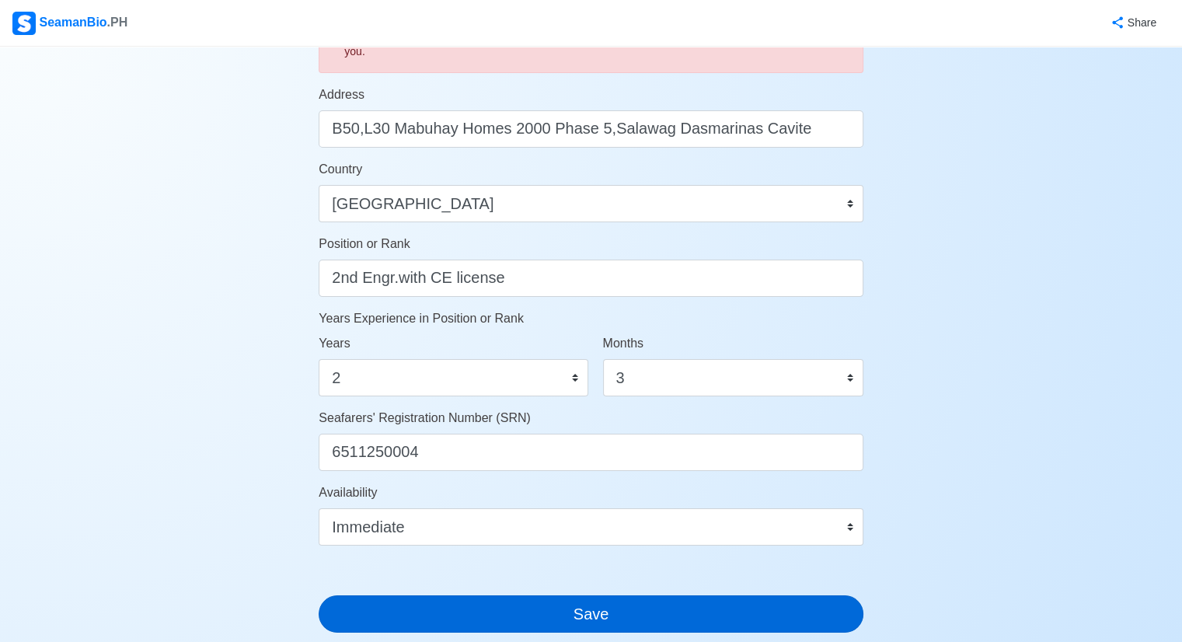
type input "[PHONE_NUMBER]/[PHONE_NUMBER]"
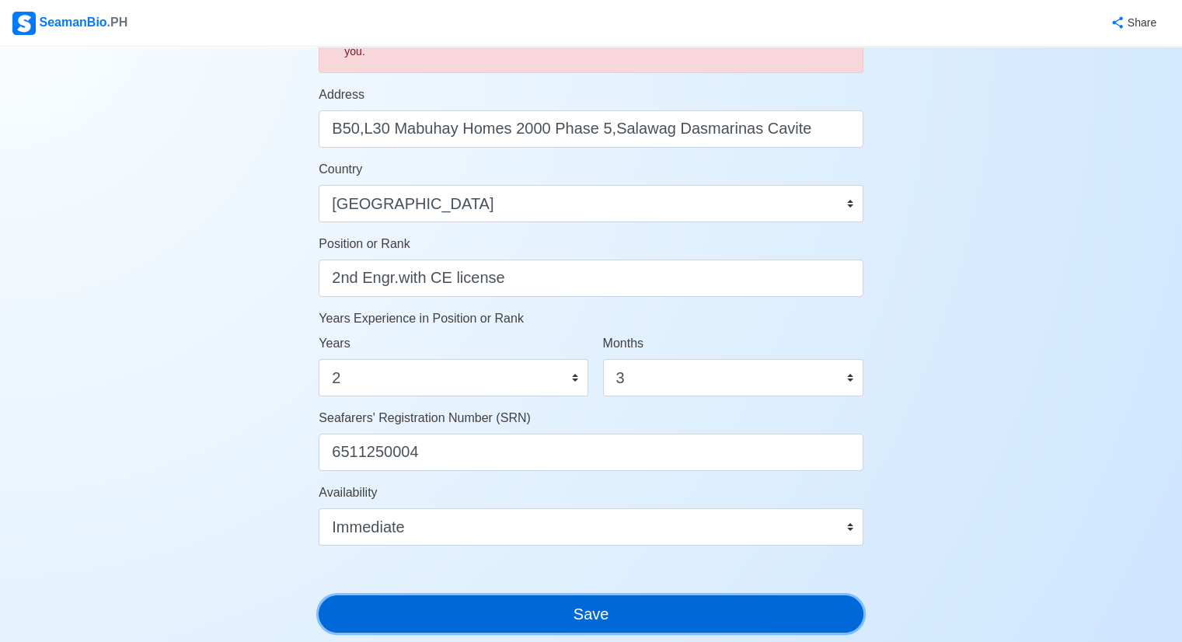
click at [697, 619] on button "Save" at bounding box center [591, 613] width 545 height 37
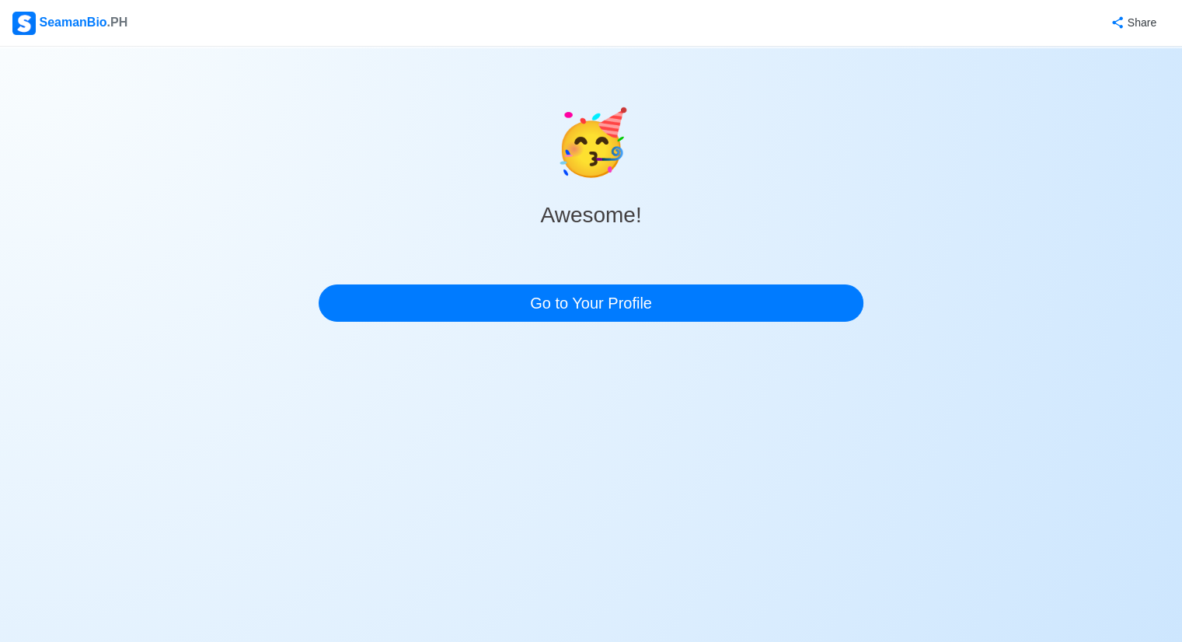
scroll to position [0, 0]
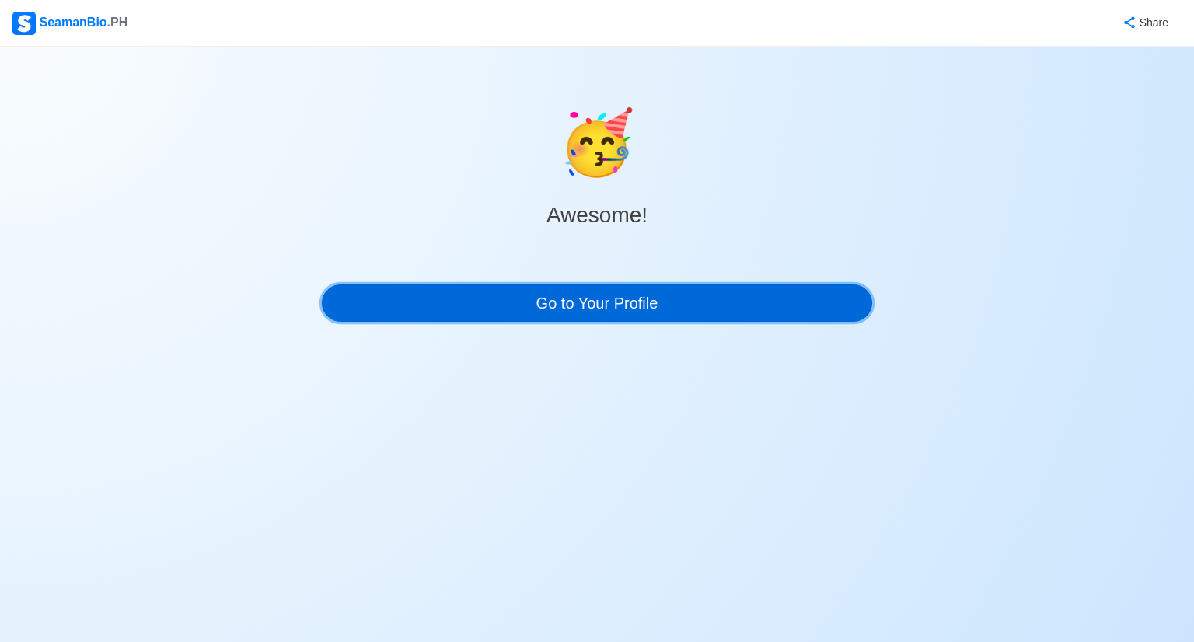
click at [591, 309] on link "Go to Your Profile" at bounding box center [597, 303] width 550 height 37
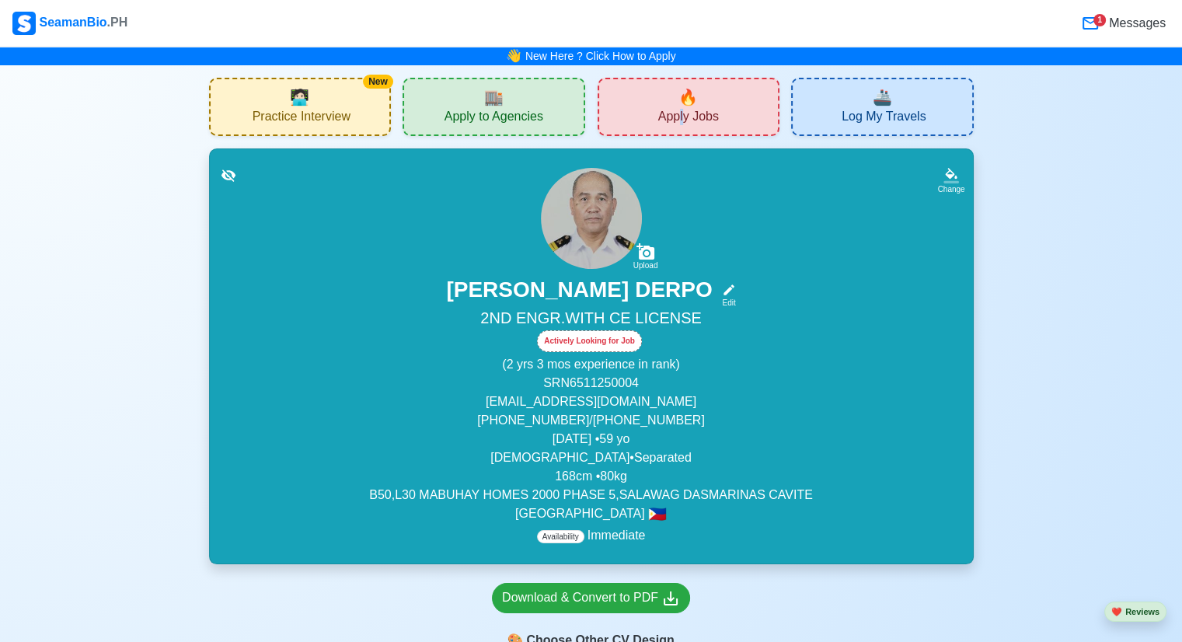
click at [681, 118] on span "Apply Jobs" at bounding box center [688, 118] width 61 height 19
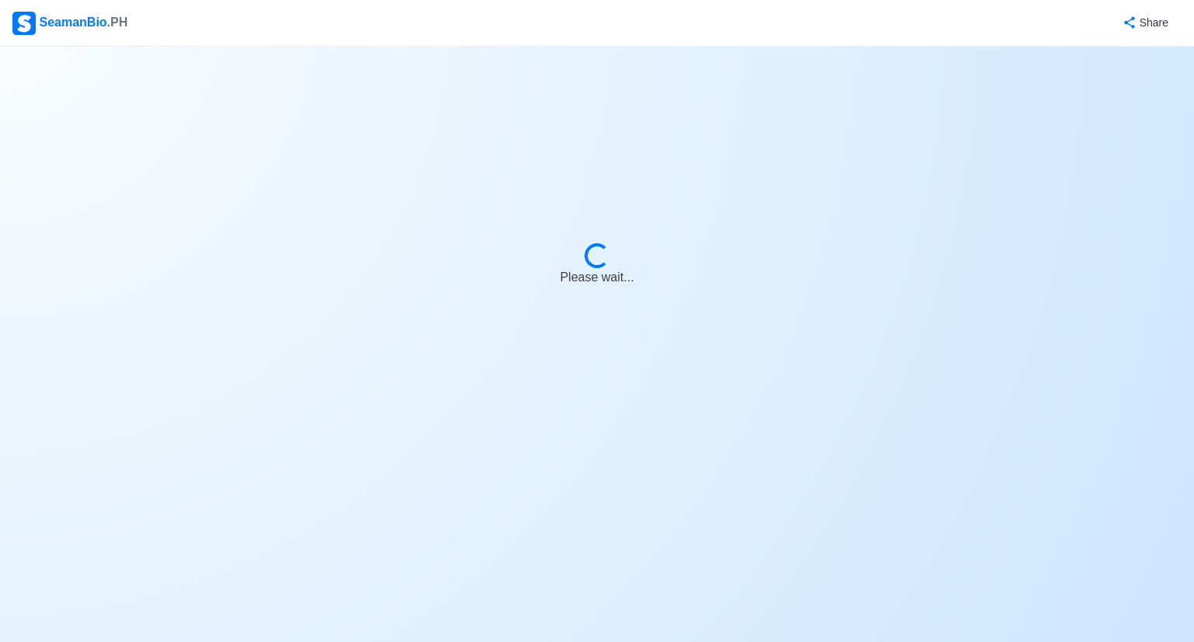
select select "2nd Engineer"
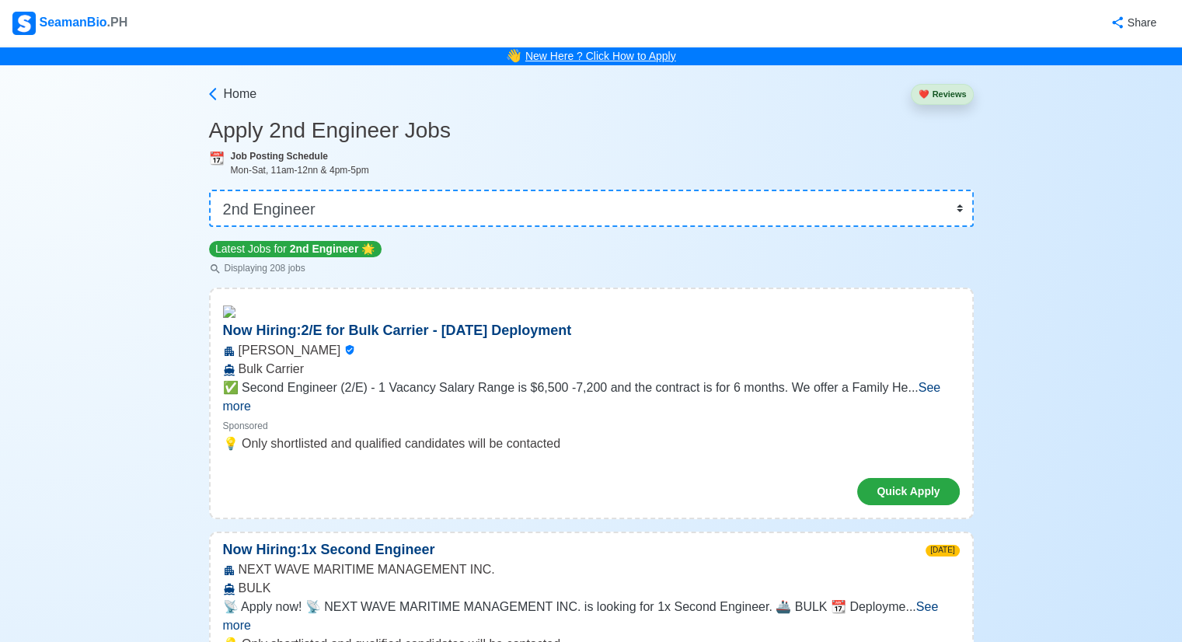
click at [616, 58] on link "New Here ? Click How to Apply" at bounding box center [600, 56] width 151 height 12
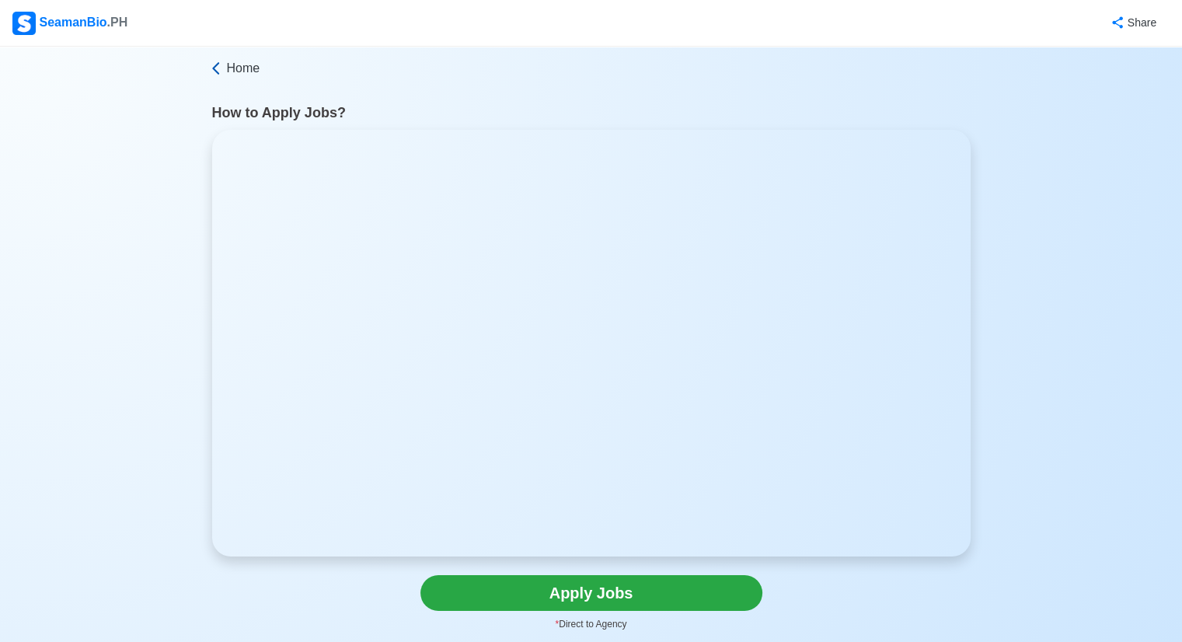
click at [245, 74] on span "Home" at bounding box center [243, 68] width 33 height 19
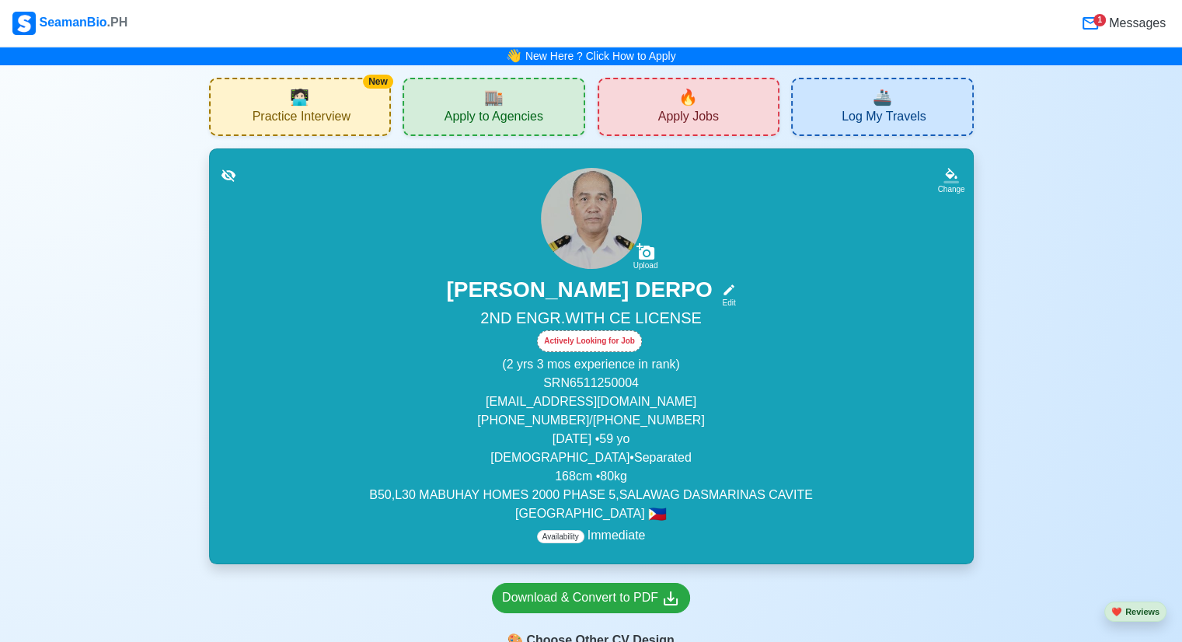
click at [712, 127] on span "Apply Jobs" at bounding box center [688, 118] width 61 height 19
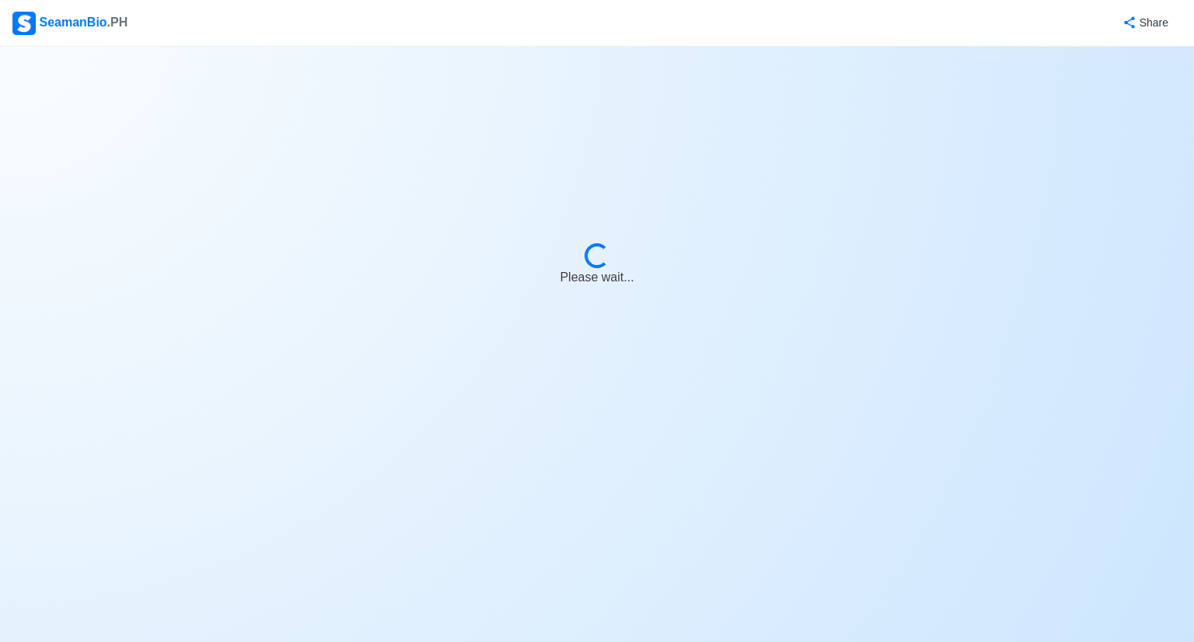
select select "2nd Engineer"
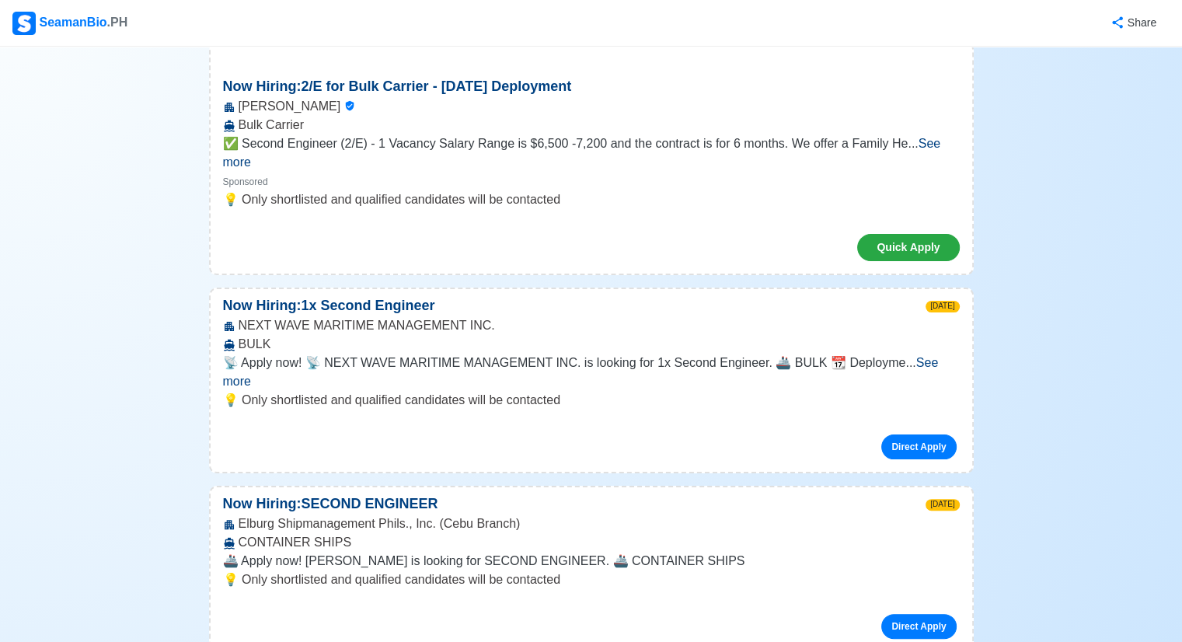
scroll to position [466, 0]
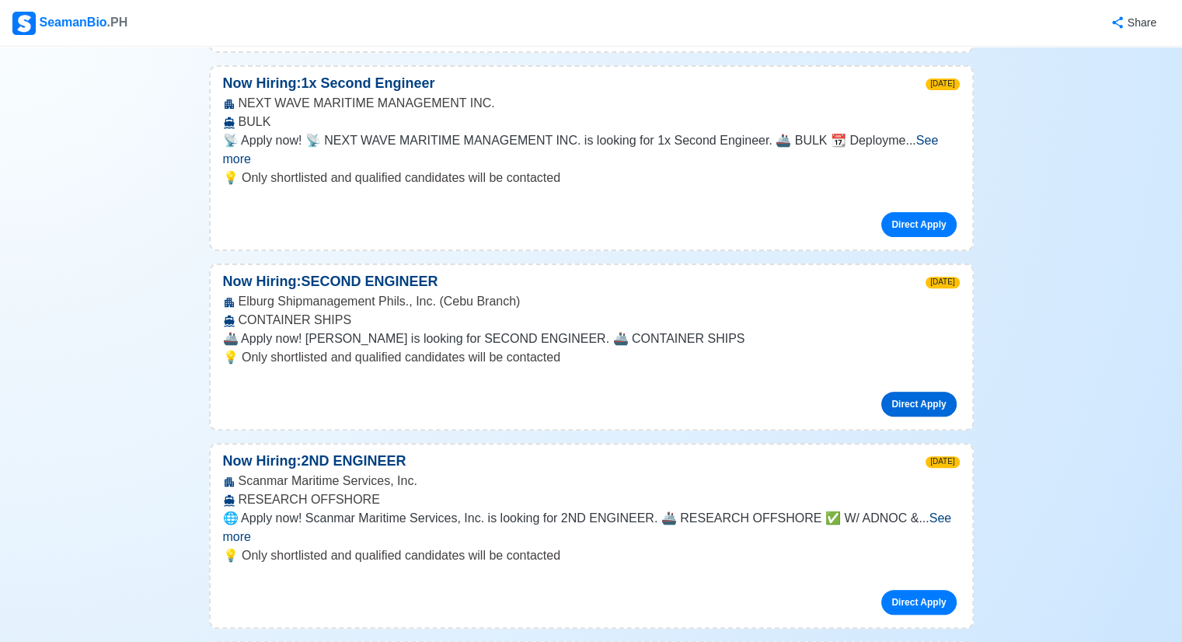
click at [912, 392] on link "Direct Apply" at bounding box center [919, 404] width 75 height 25
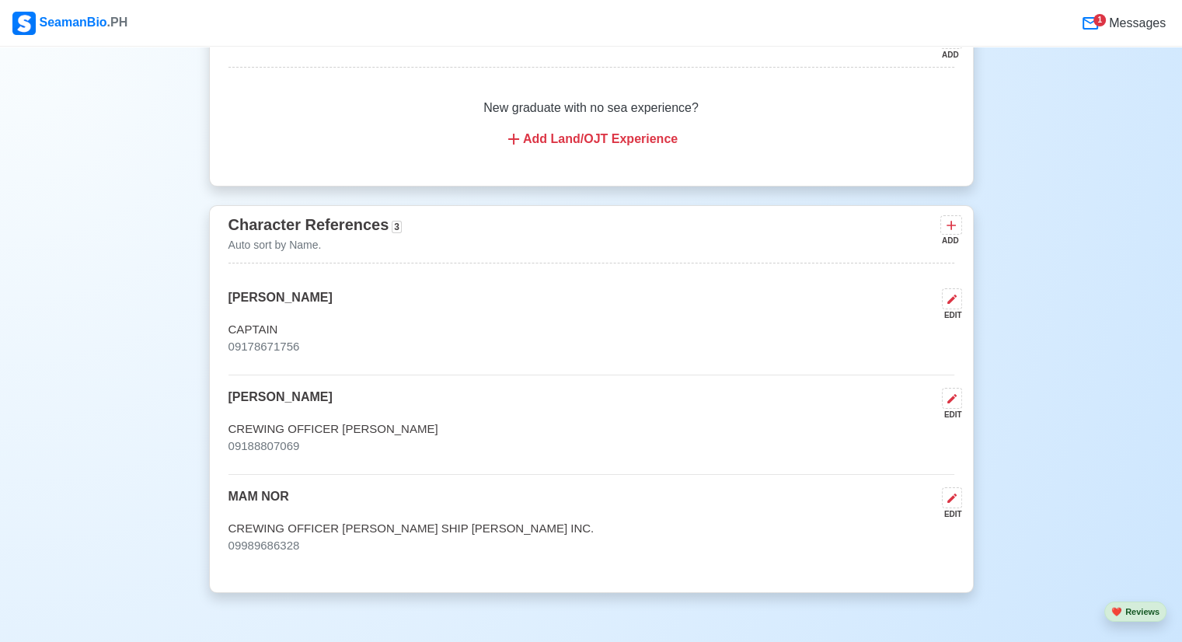
scroll to position [10570, 0]
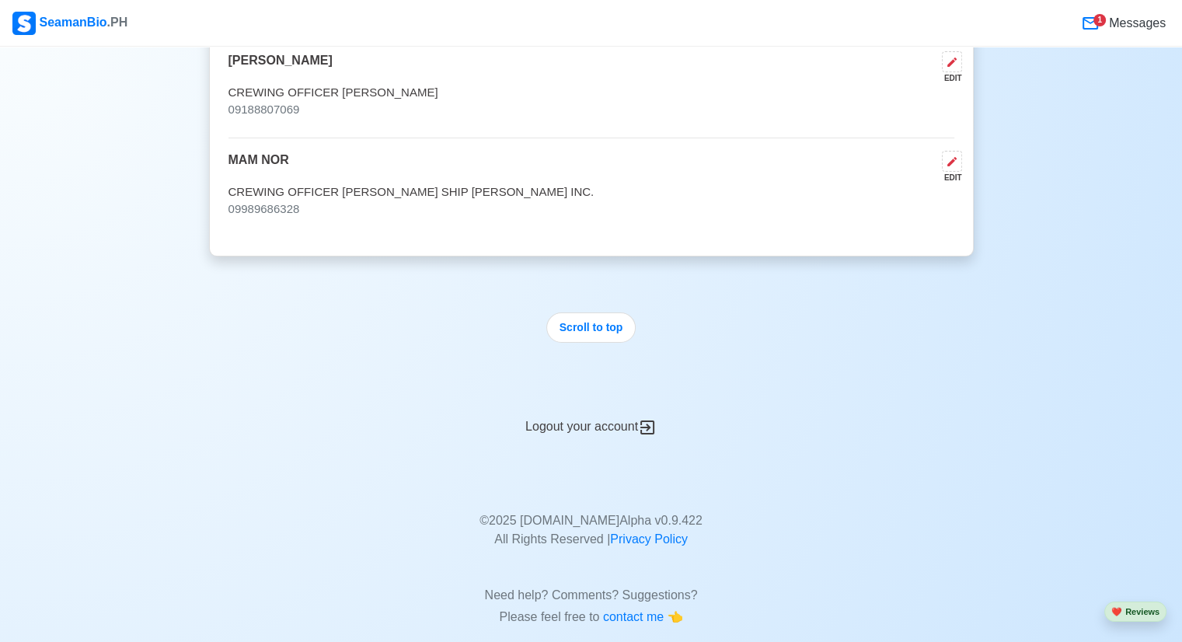
click at [650, 421] on icon at bounding box center [648, 428] width 14 height 14
